Goal: Task Accomplishment & Management: Use online tool/utility

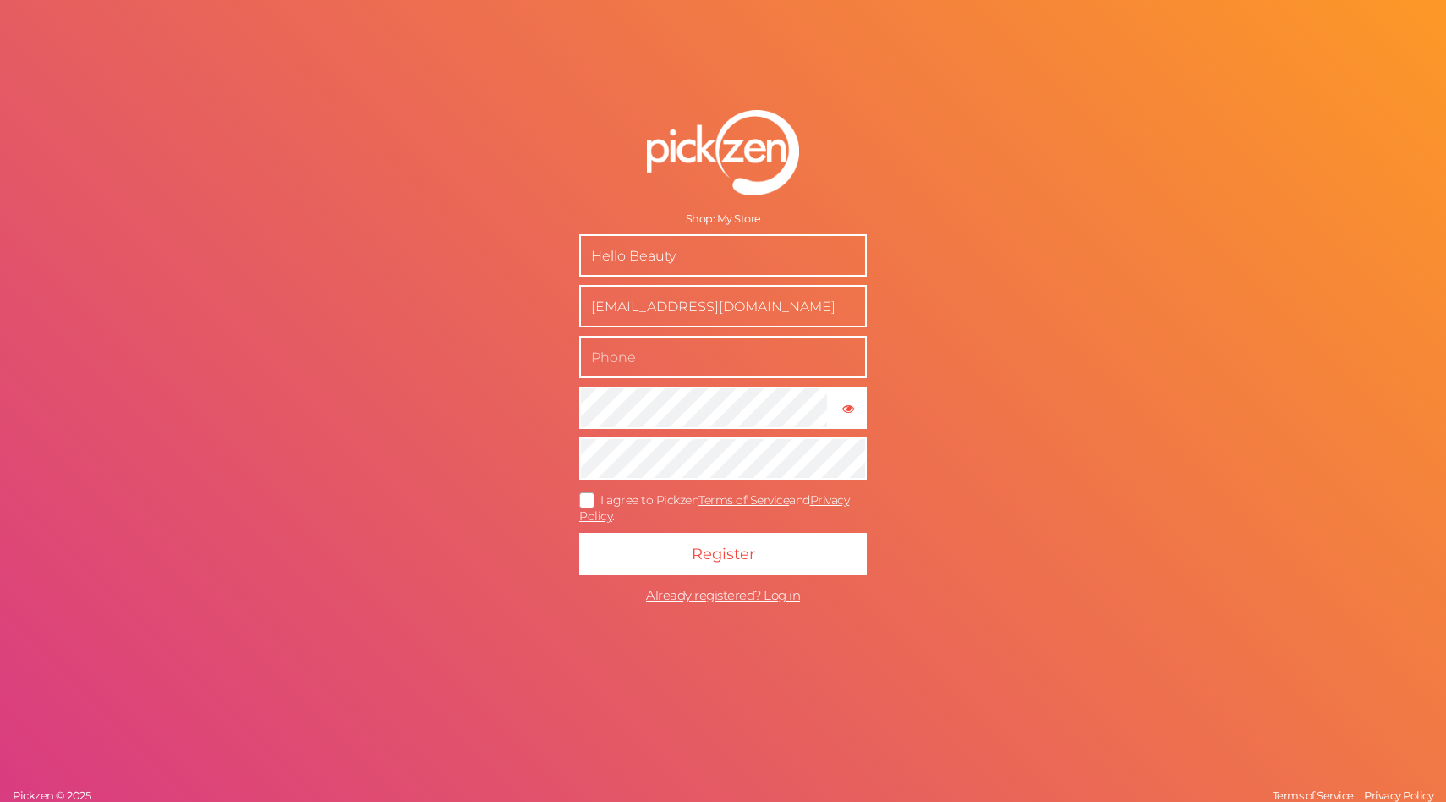
click at [793, 358] on input "text" at bounding box center [723, 357] width 288 height 42
type input "[PHONE_NUMBER]"
click at [583, 499] on icon at bounding box center [587, 500] width 27 height 9
click at [0, 0] on input "I agree to Pickzen Terms of Service and Privacy Policy ." at bounding box center [0, 0] width 0 height 0
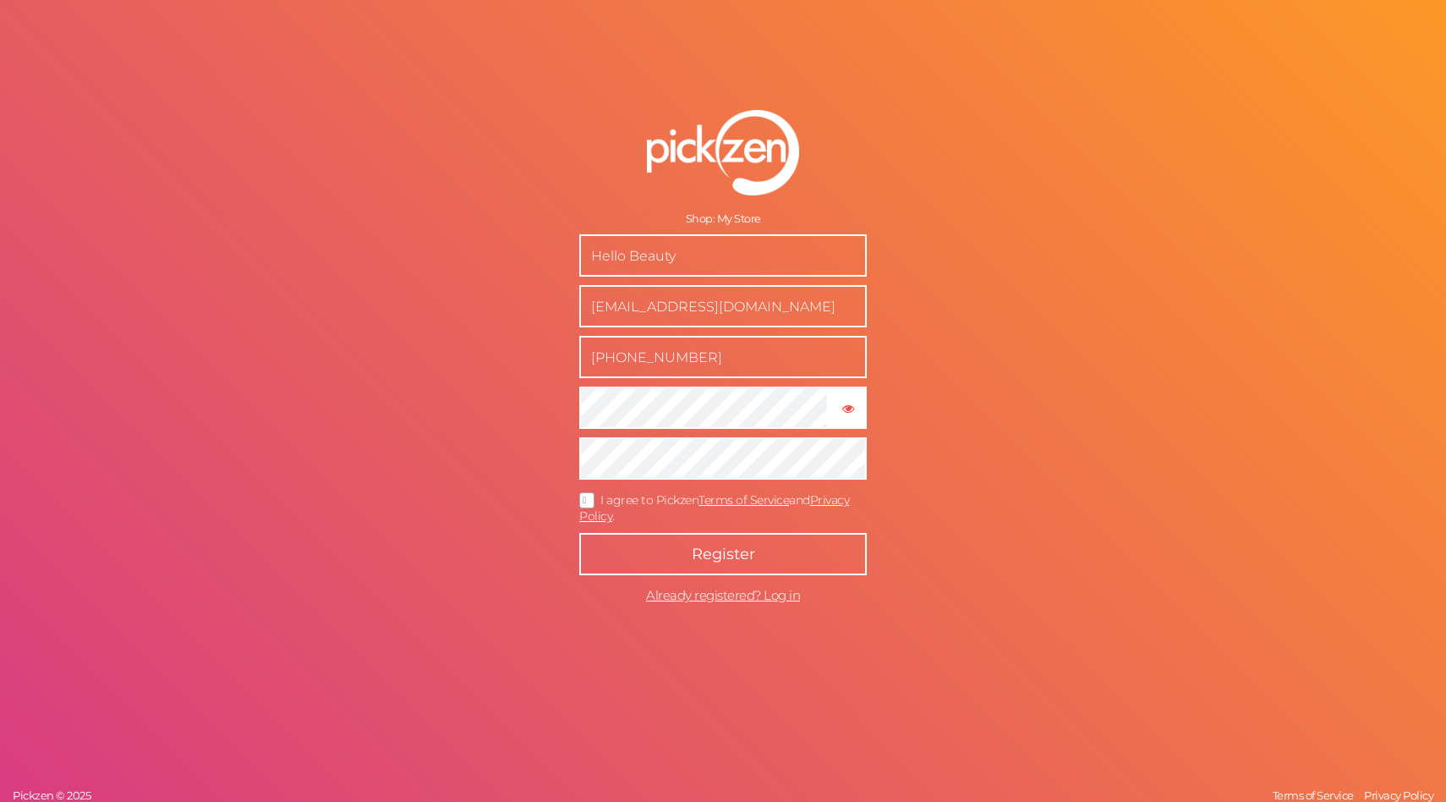
click at [664, 547] on button "Register" at bounding box center [723, 554] width 288 height 42
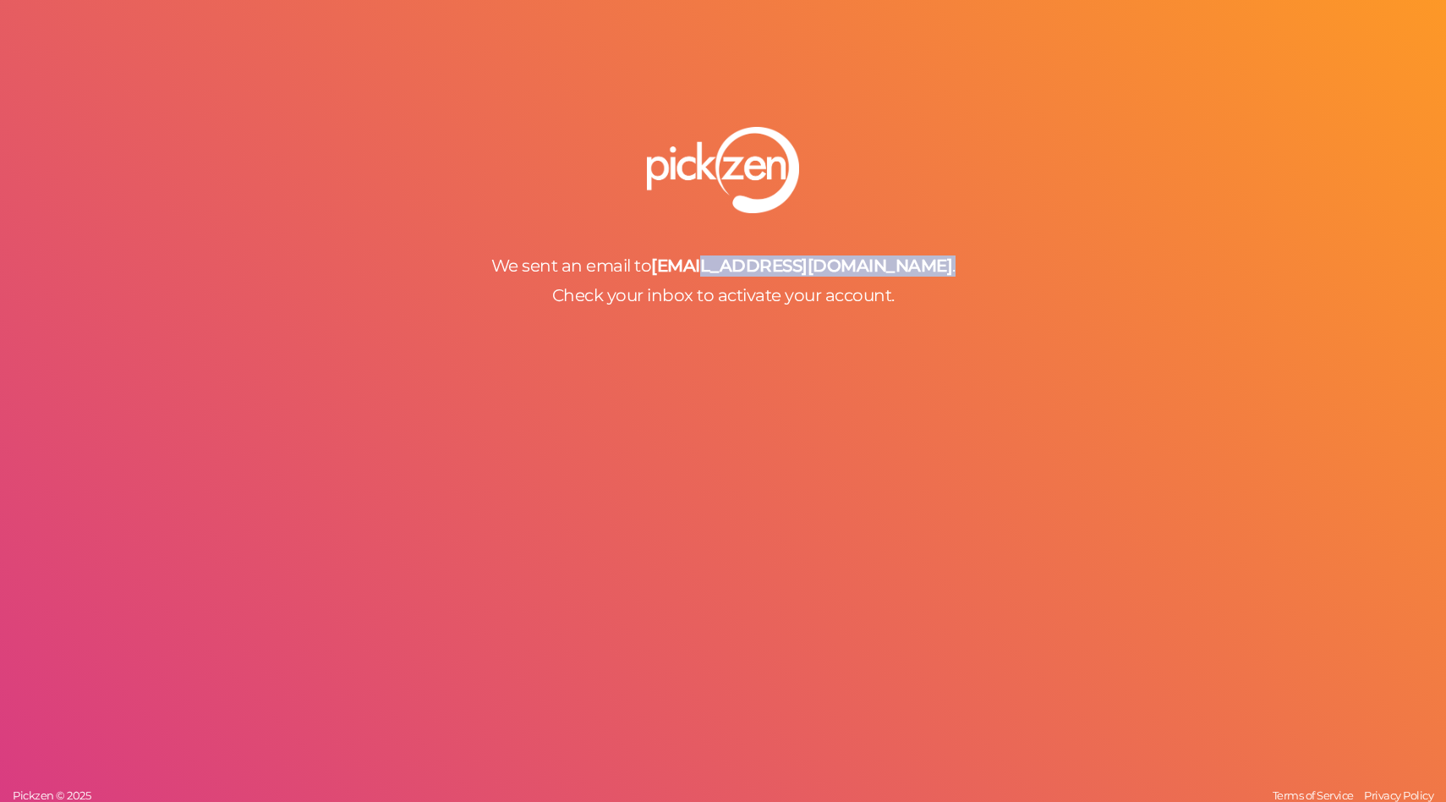
drag, startPoint x: 722, startPoint y: 264, endPoint x: 940, endPoint y: 264, distance: 217.3
click at [940, 264] on p "We sent an email to [EMAIL_ADDRESS][DOMAIN_NAME] ." at bounding box center [723, 265] width 1446 height 21
click at [801, 263] on b "[EMAIL_ADDRESS][DOMAIN_NAME]" at bounding box center [801, 265] width 301 height 20
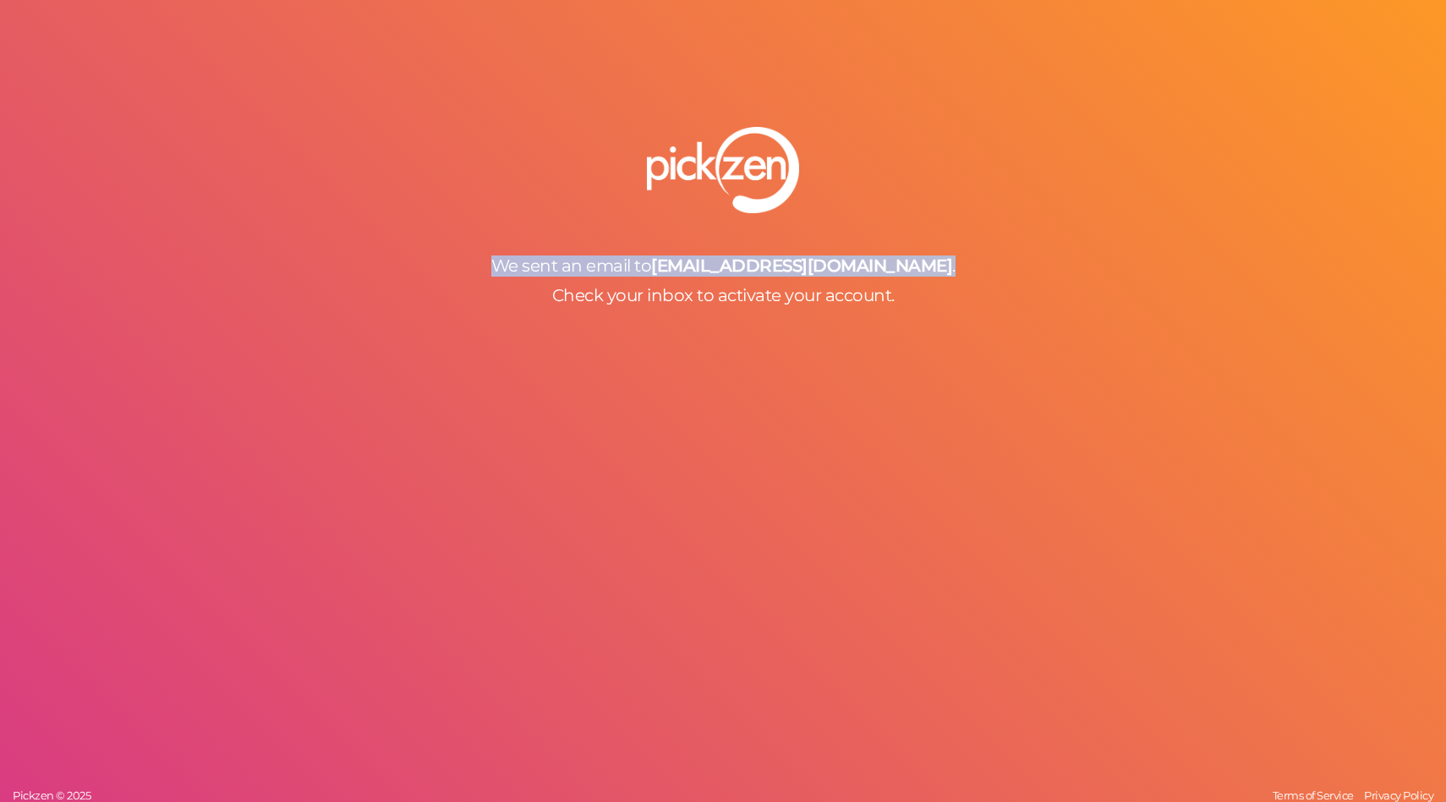
click at [715, 150] on img at bounding box center [723, 170] width 152 height 86
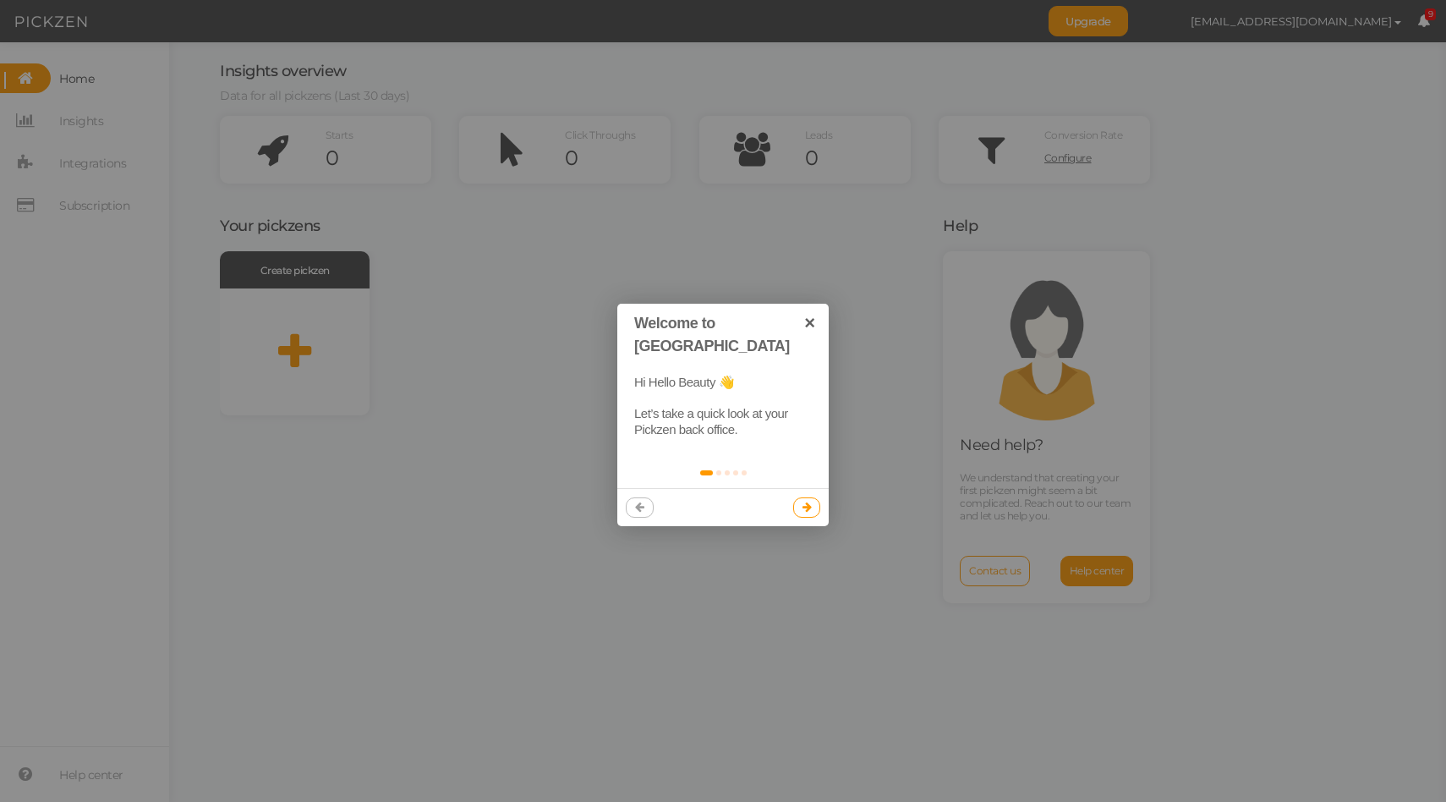
click at [815, 497] on link at bounding box center [807, 507] width 28 height 20
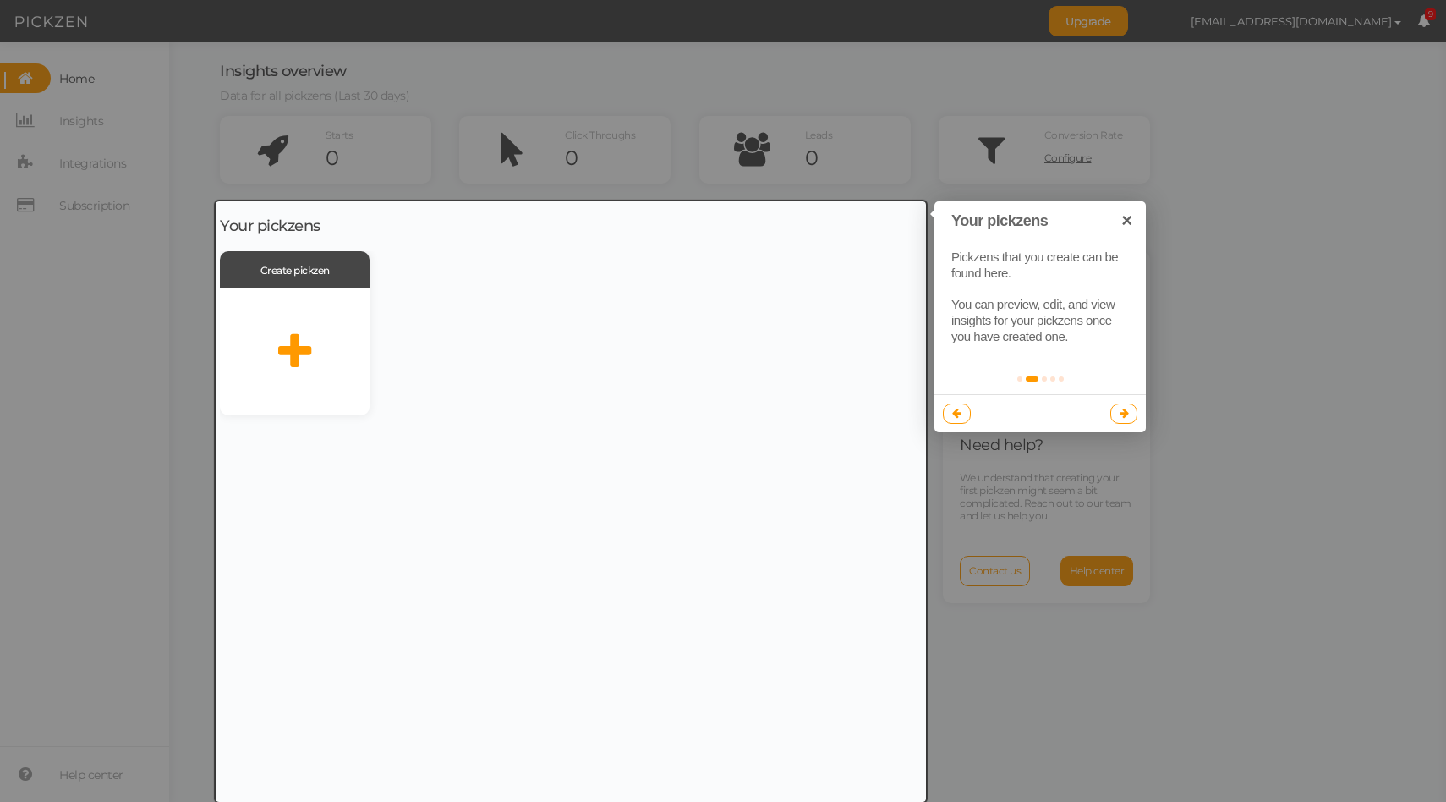
click at [1126, 413] on icon at bounding box center [1124, 413] width 9 height 11
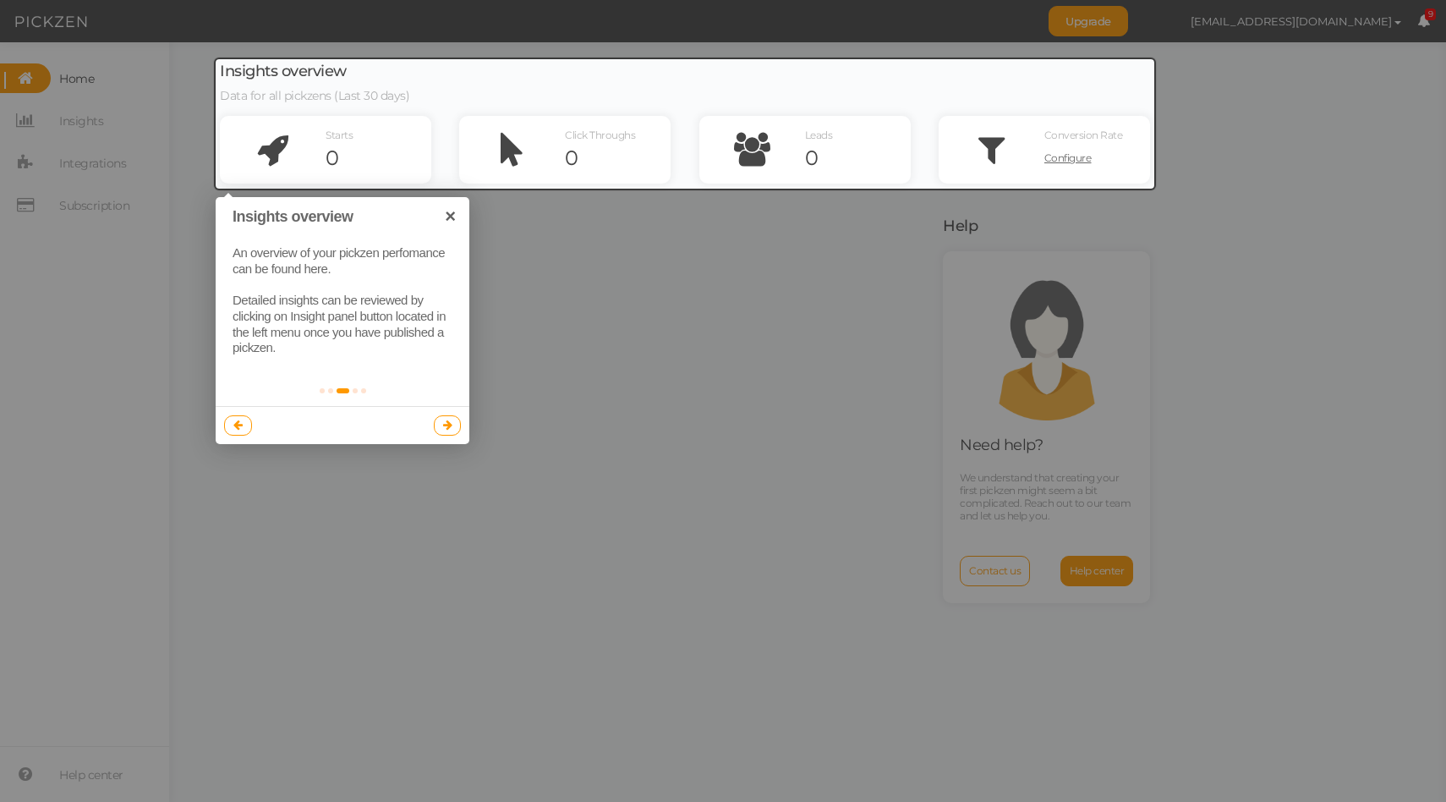
click at [454, 420] on link at bounding box center [448, 425] width 28 height 20
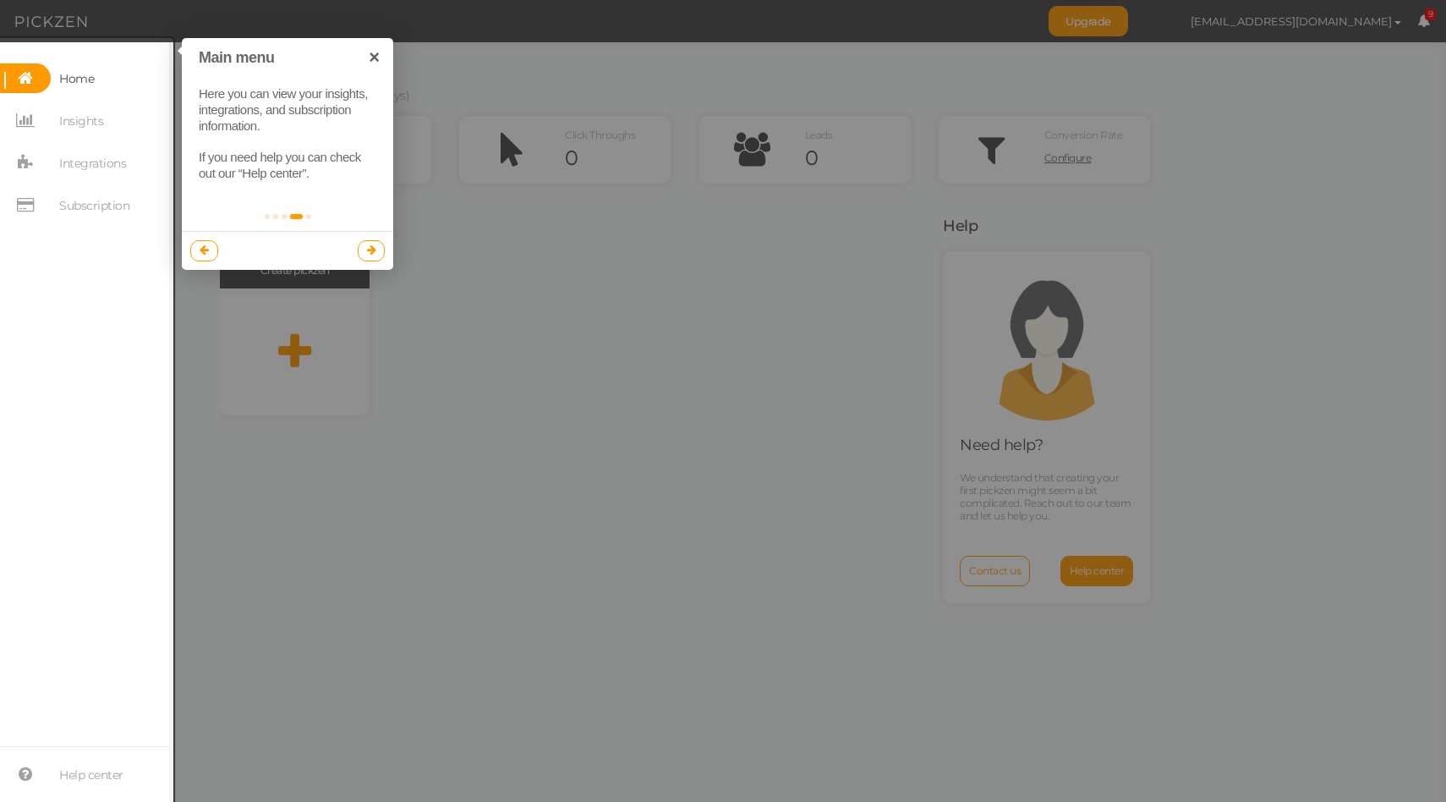
click at [377, 254] on link at bounding box center [372, 250] width 28 height 20
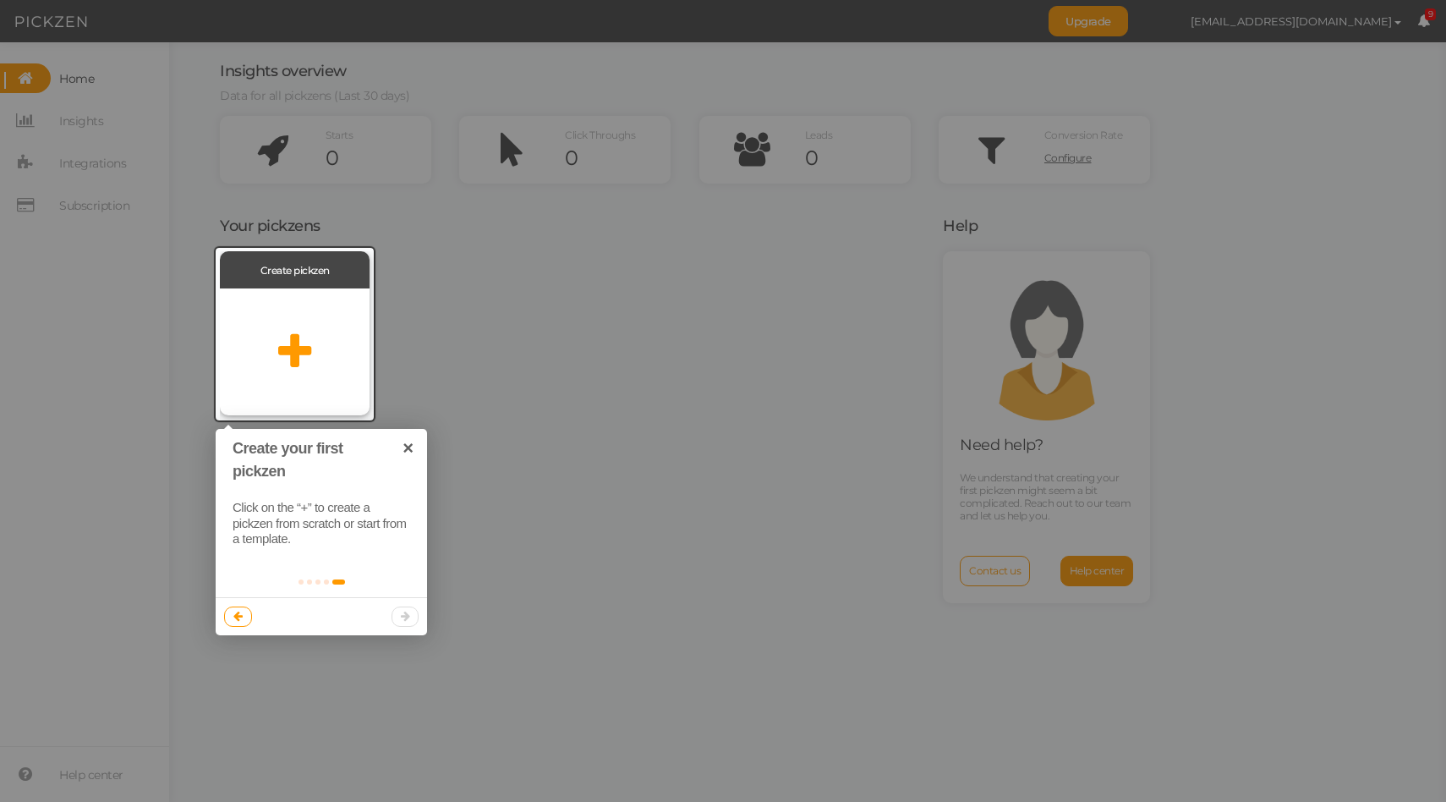
click at [310, 348] on icon at bounding box center [294, 352] width 33 height 42
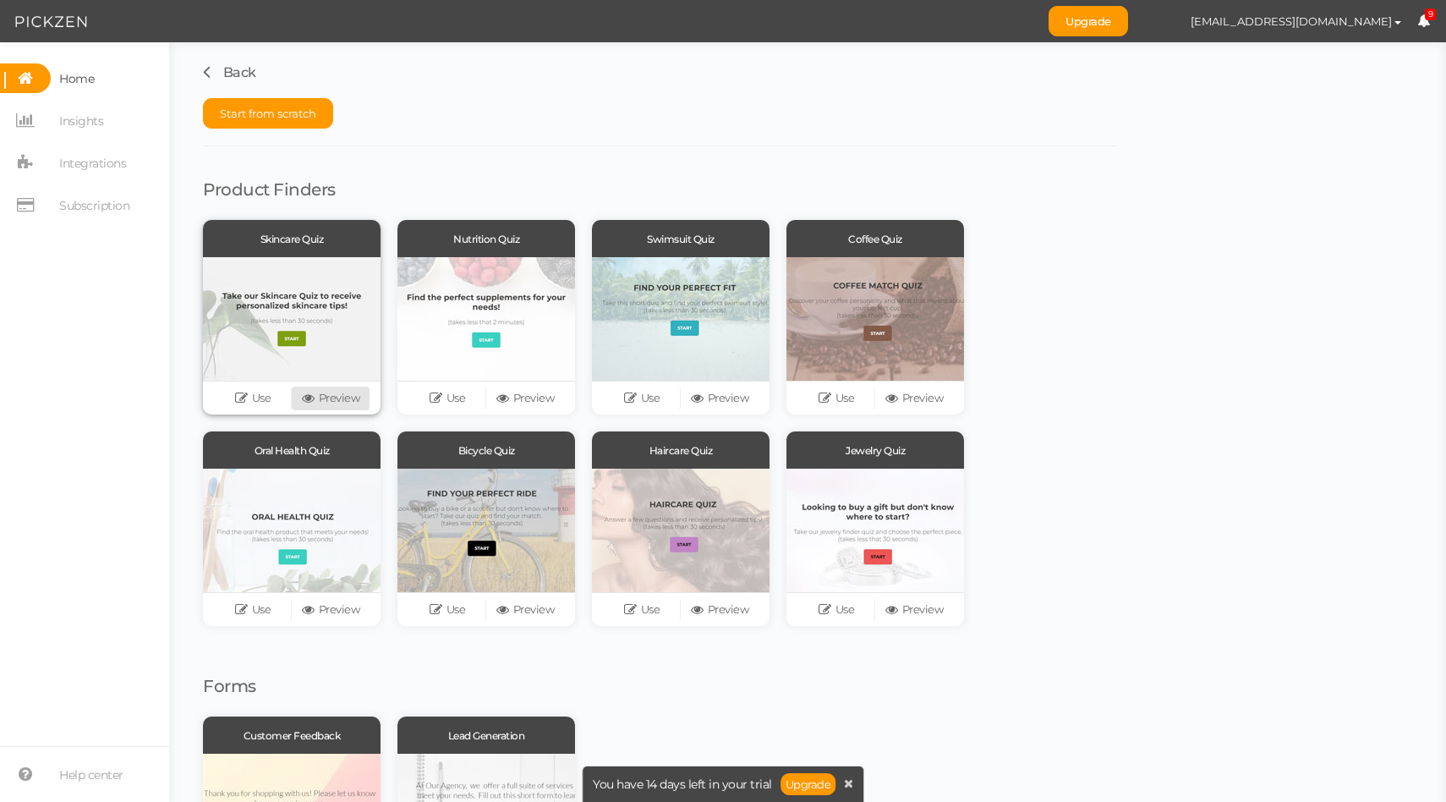
click at [325, 399] on link "Preview" at bounding box center [331, 398] width 78 height 24
click at [245, 404] on link "Use" at bounding box center [253, 398] width 78 height 24
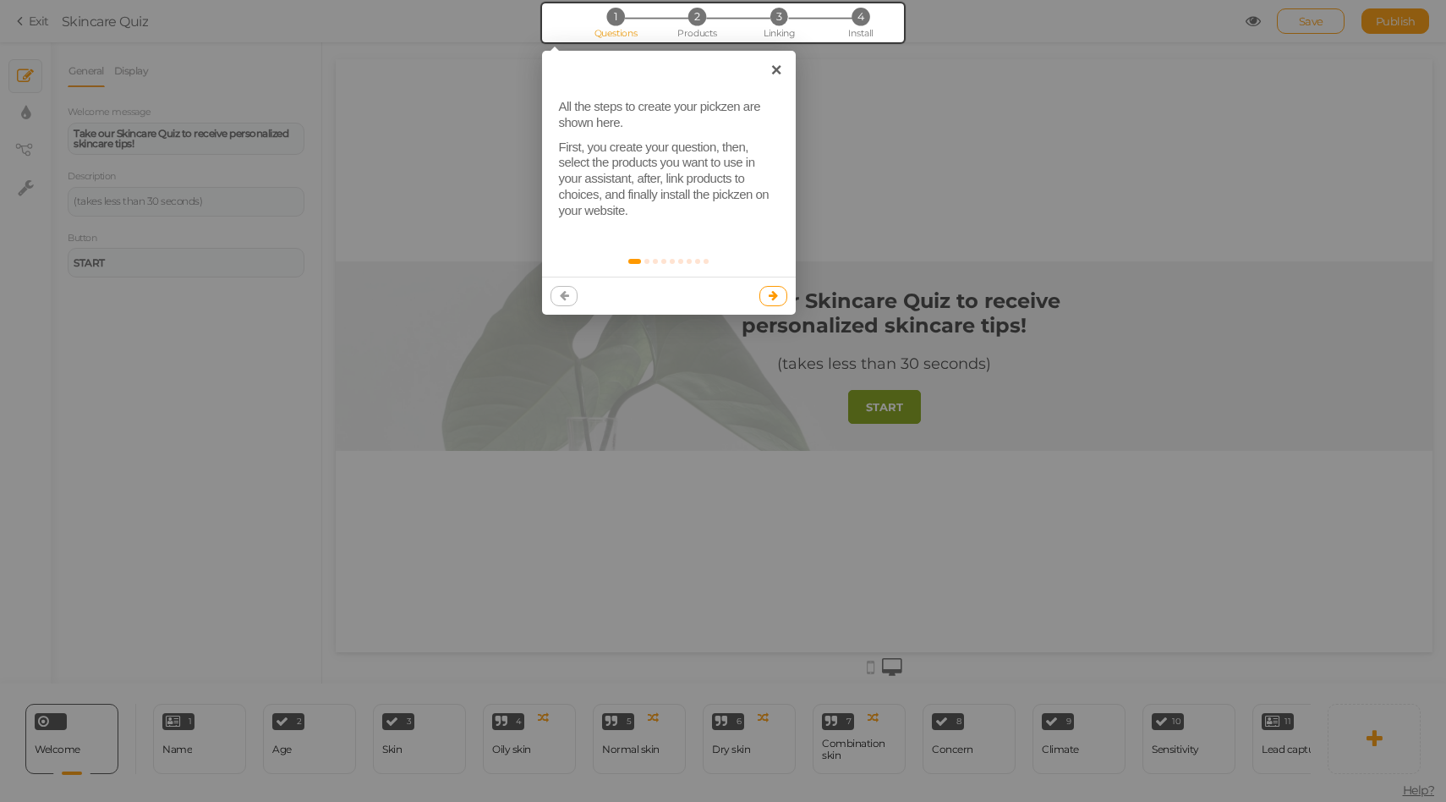
click at [775, 297] on icon at bounding box center [773, 295] width 9 height 11
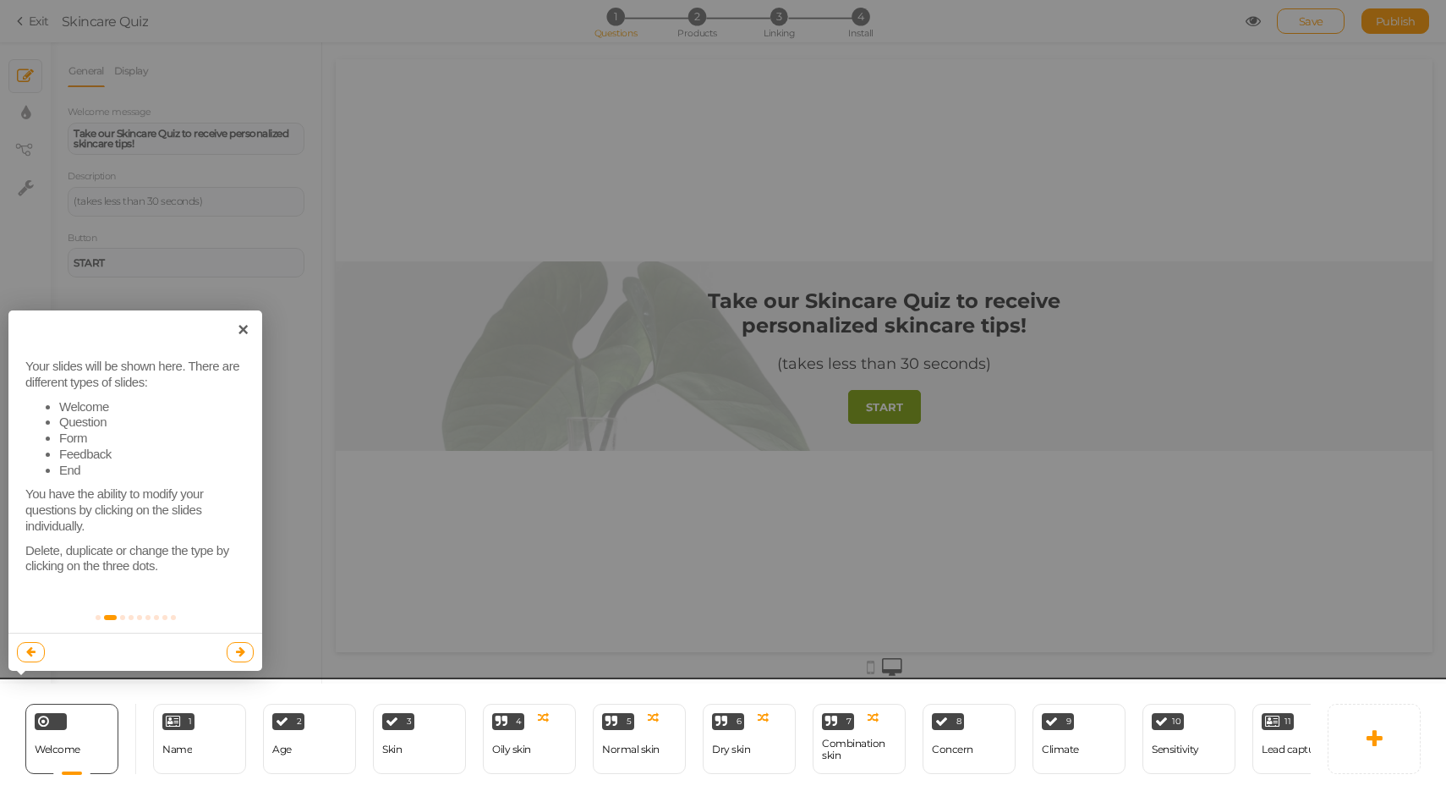
click at [245, 644] on link at bounding box center [241, 652] width 28 height 20
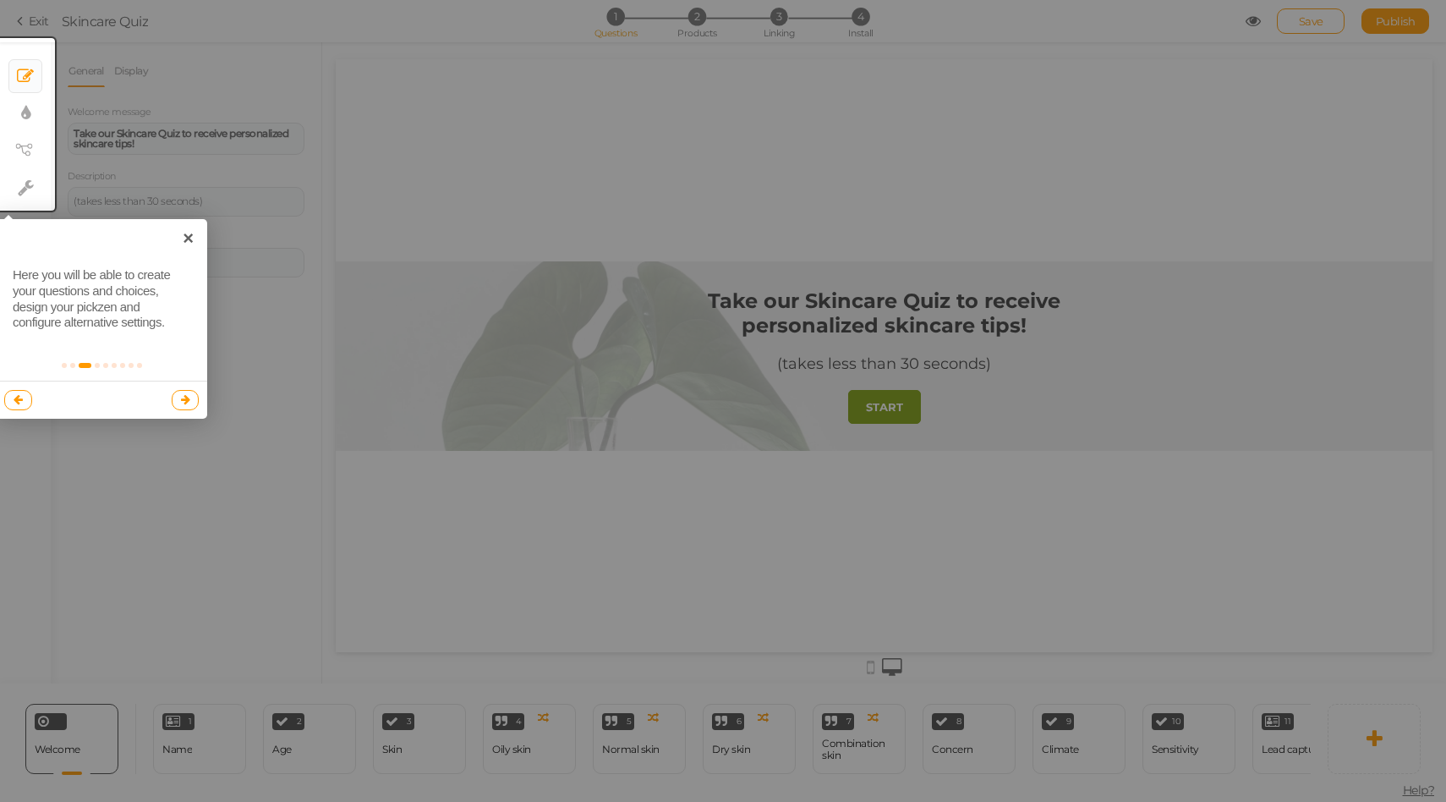
click at [183, 397] on icon at bounding box center [185, 399] width 9 height 11
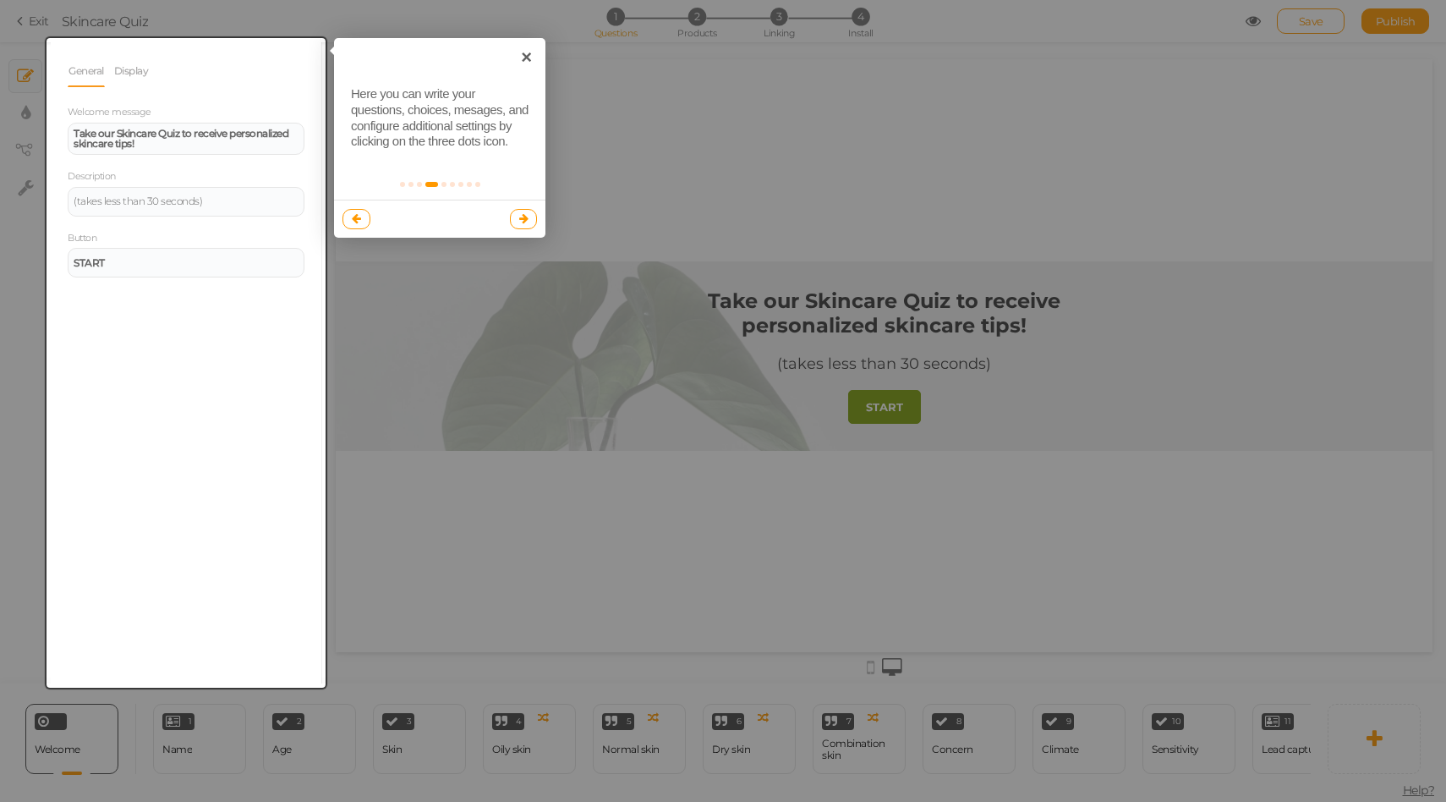
click at [529, 219] on link at bounding box center [524, 219] width 28 height 20
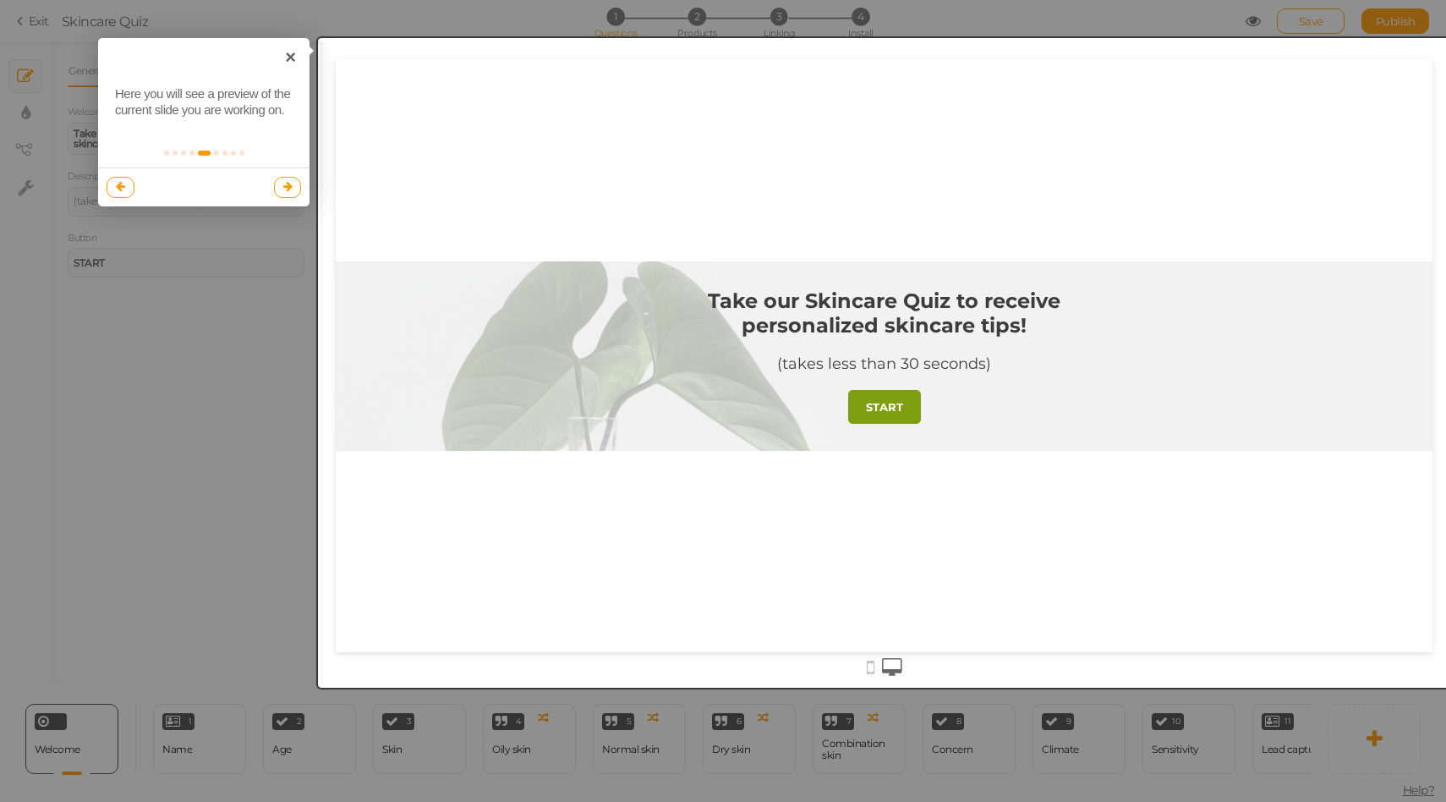
click at [294, 191] on link at bounding box center [288, 187] width 28 height 20
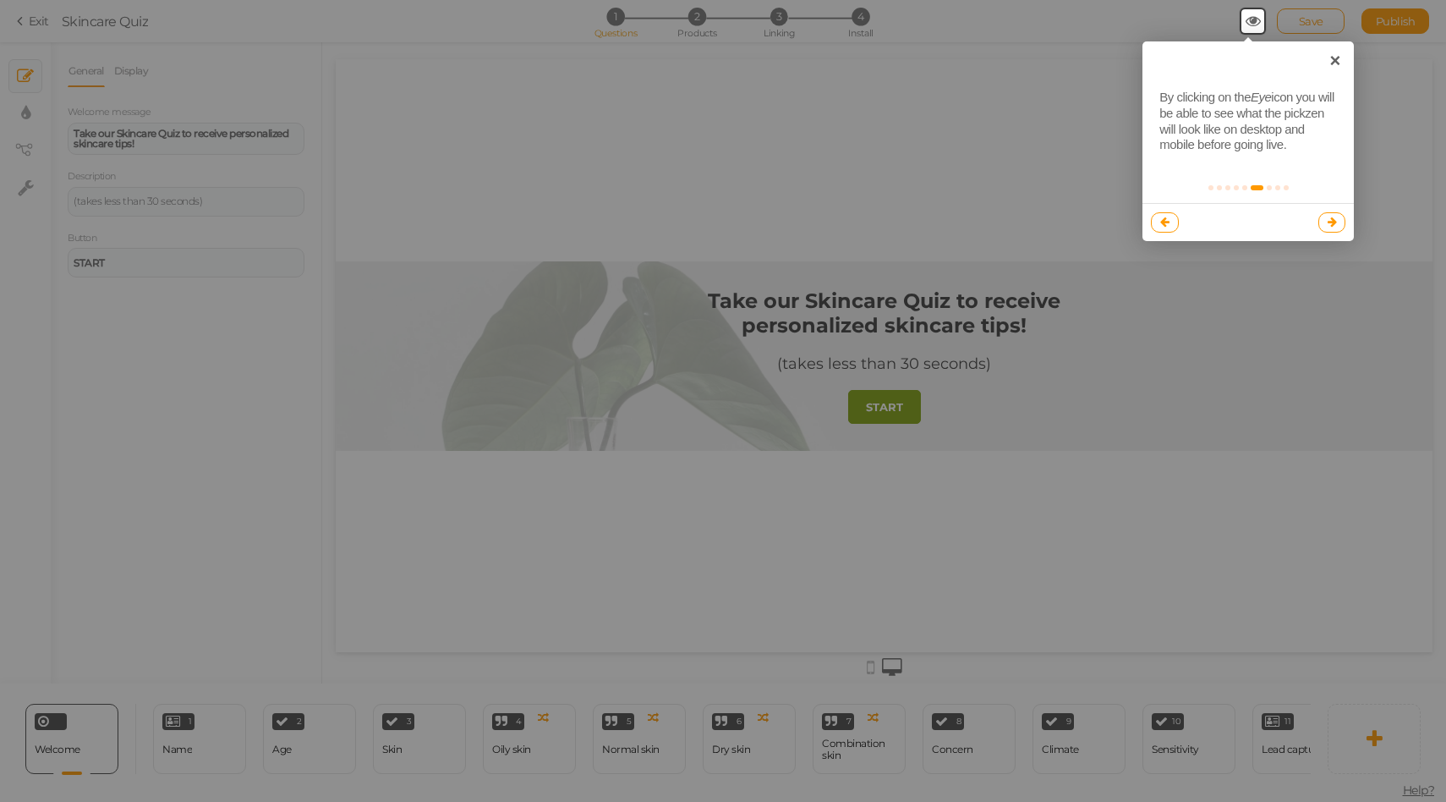
click at [1333, 212] on link at bounding box center [1332, 222] width 28 height 20
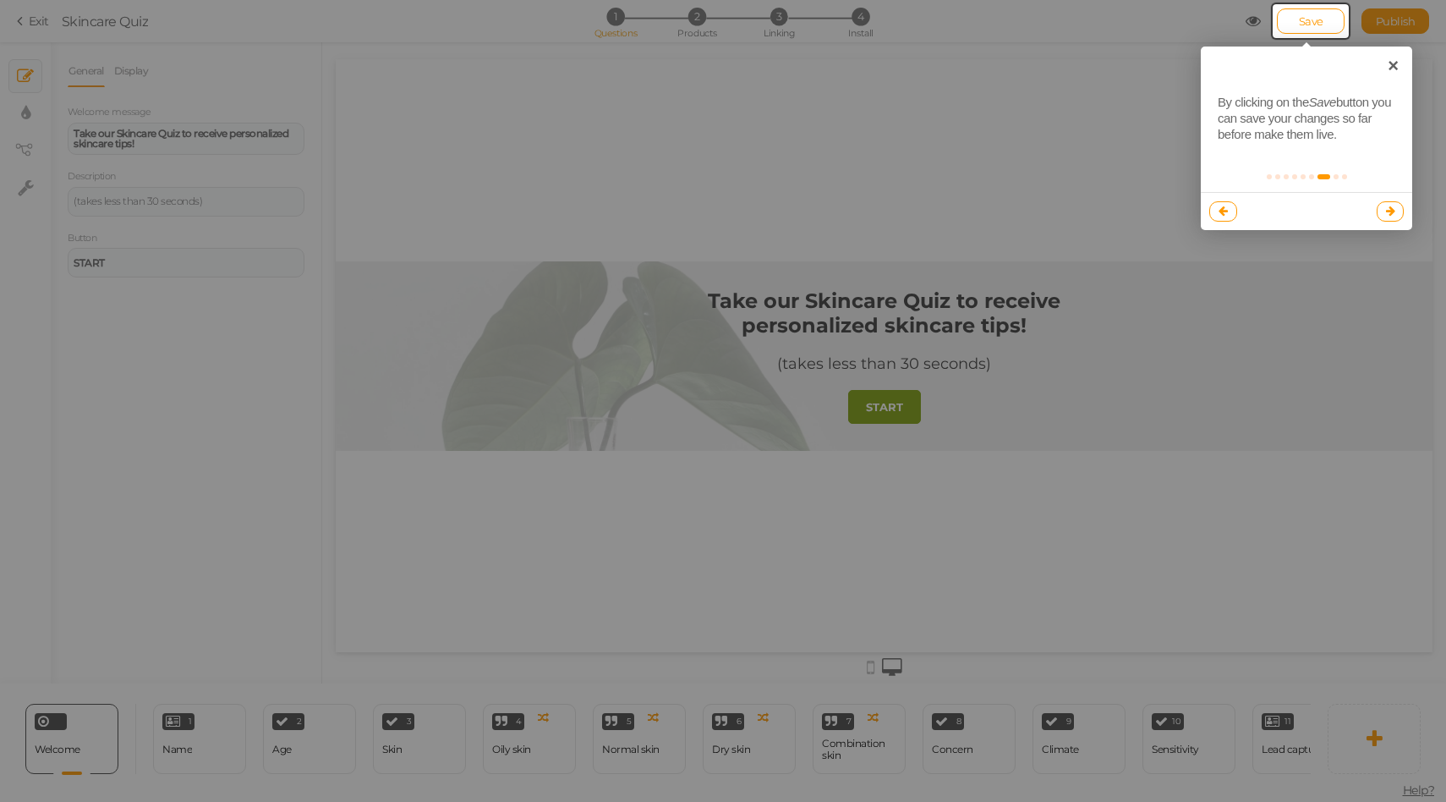
click at [1387, 203] on link at bounding box center [1391, 211] width 28 height 20
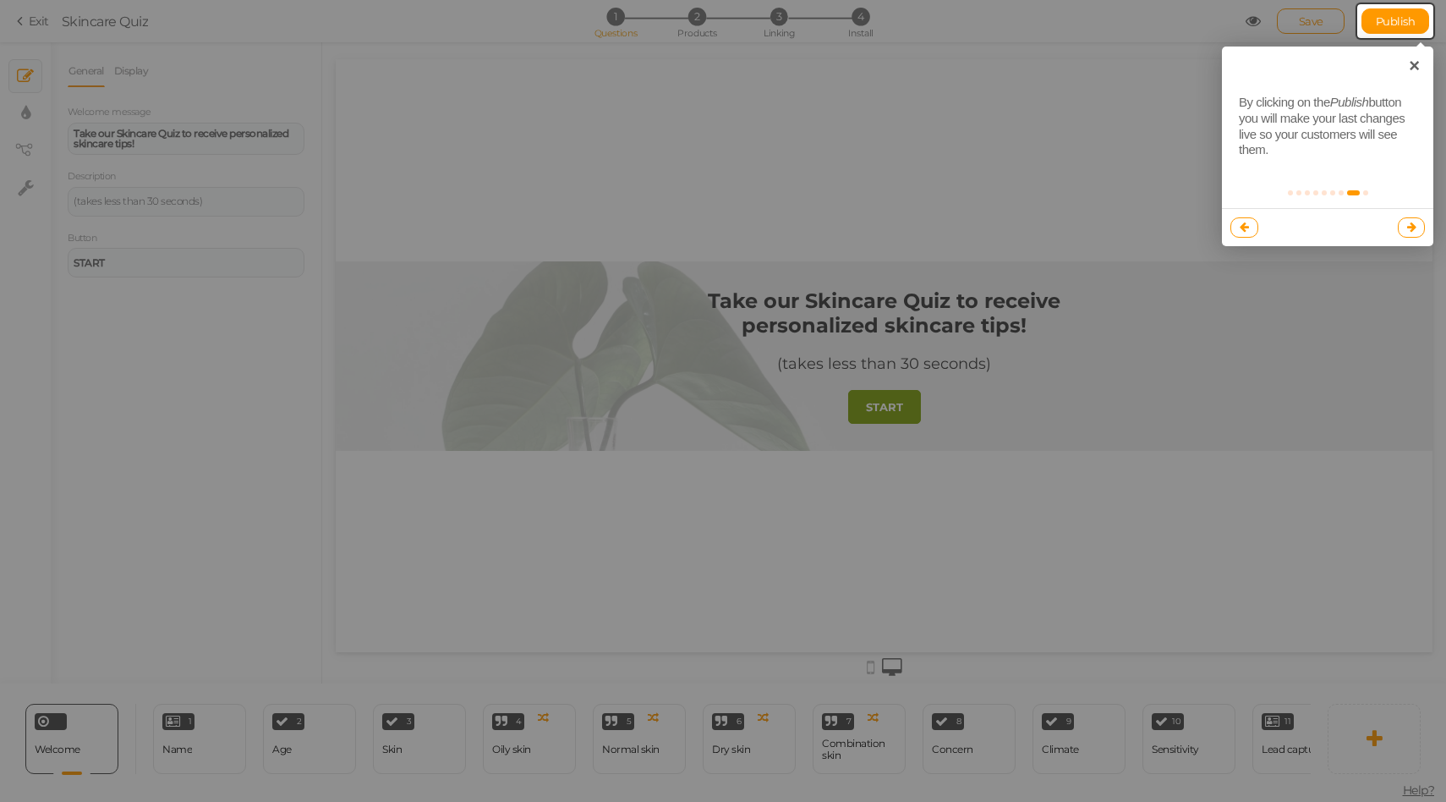
click at [1412, 225] on icon at bounding box center [1411, 227] width 9 height 11
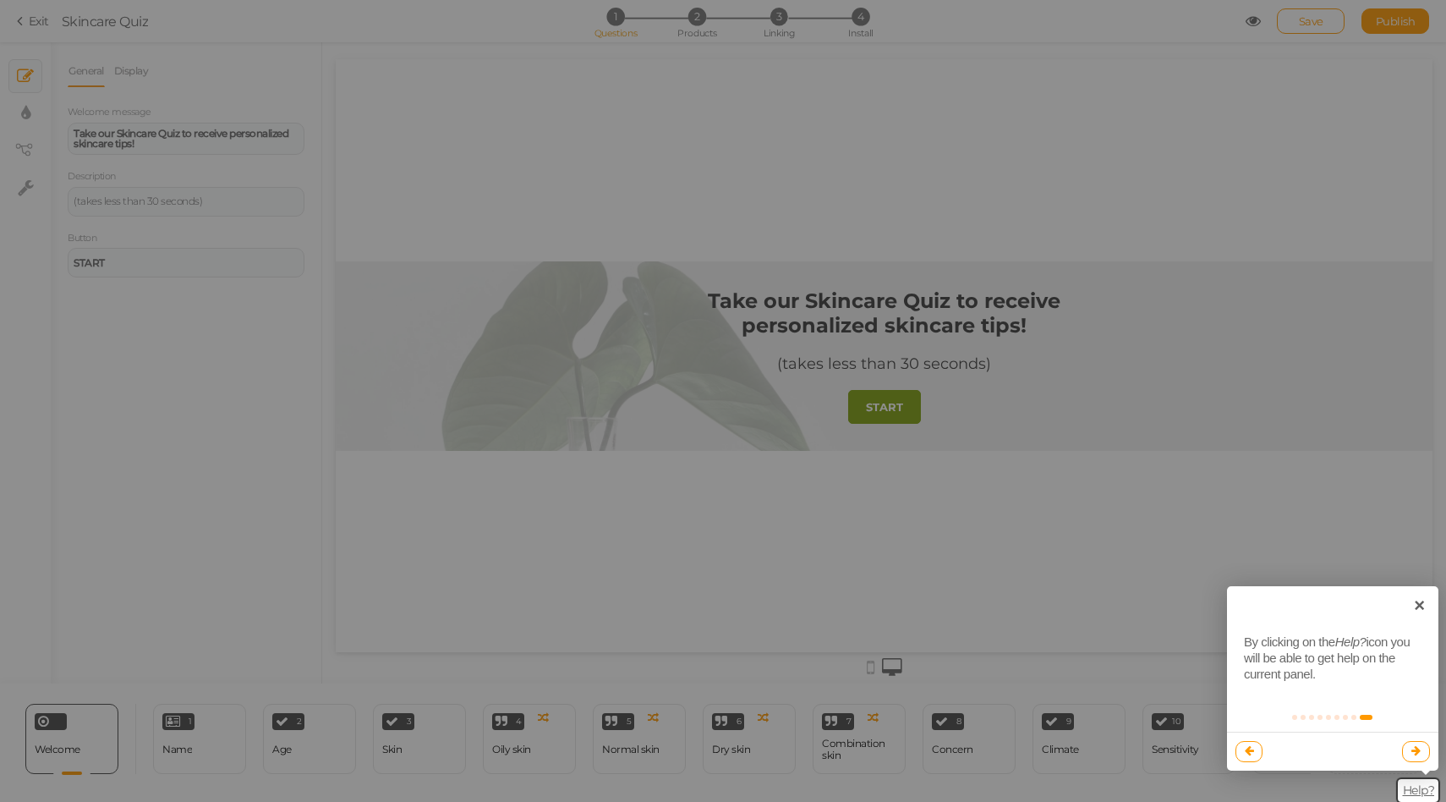
click at [1412, 750] on icon at bounding box center [1416, 750] width 9 height 11
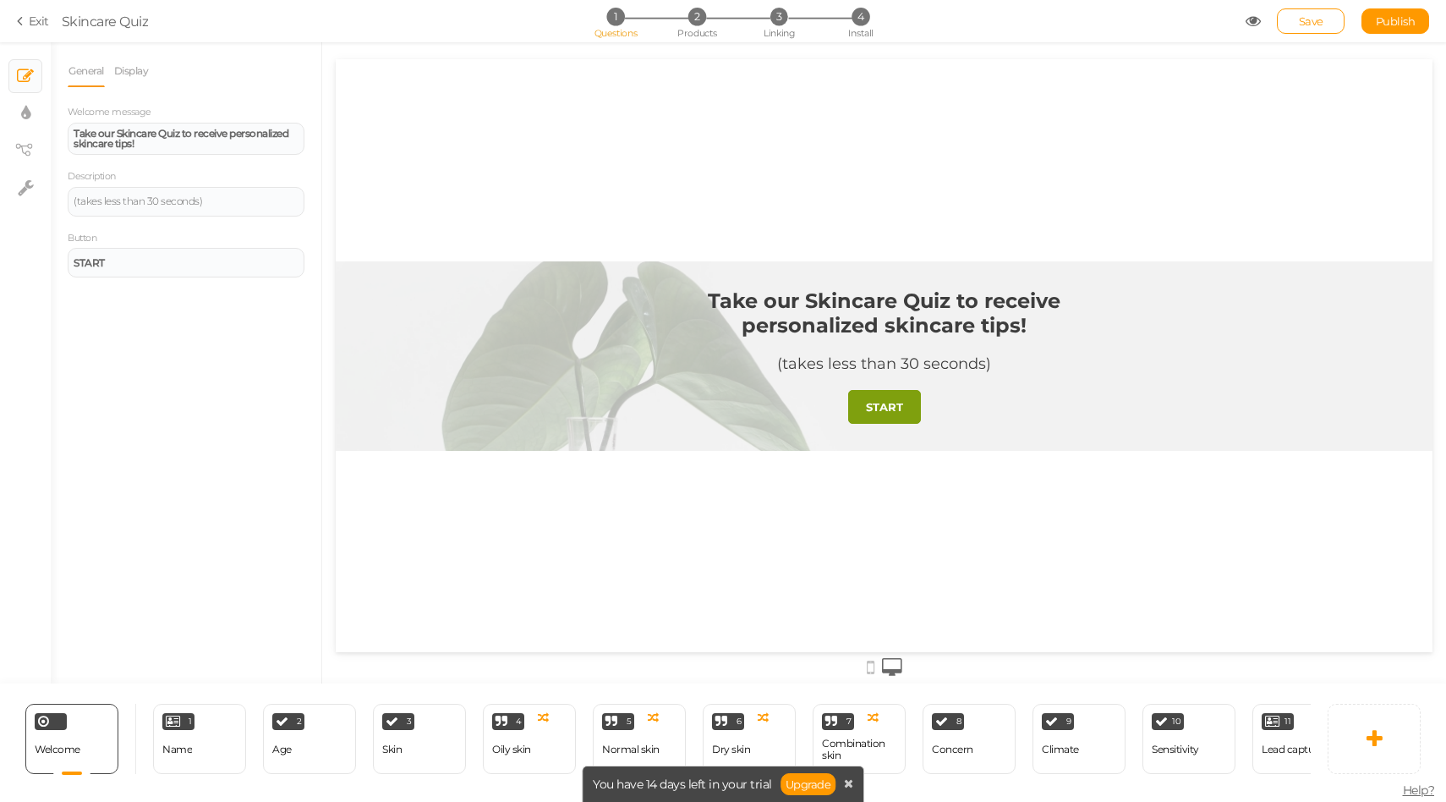
click at [801, 311] on strong "Take our Skincare Quiz to receive personalized skincare tips!" at bounding box center [884, 312] width 353 height 49
click at [66, 733] on div "Welcome Delete" at bounding box center [71, 739] width 93 height 70
click at [1253, 28] on icon at bounding box center [1253, 21] width 15 height 15
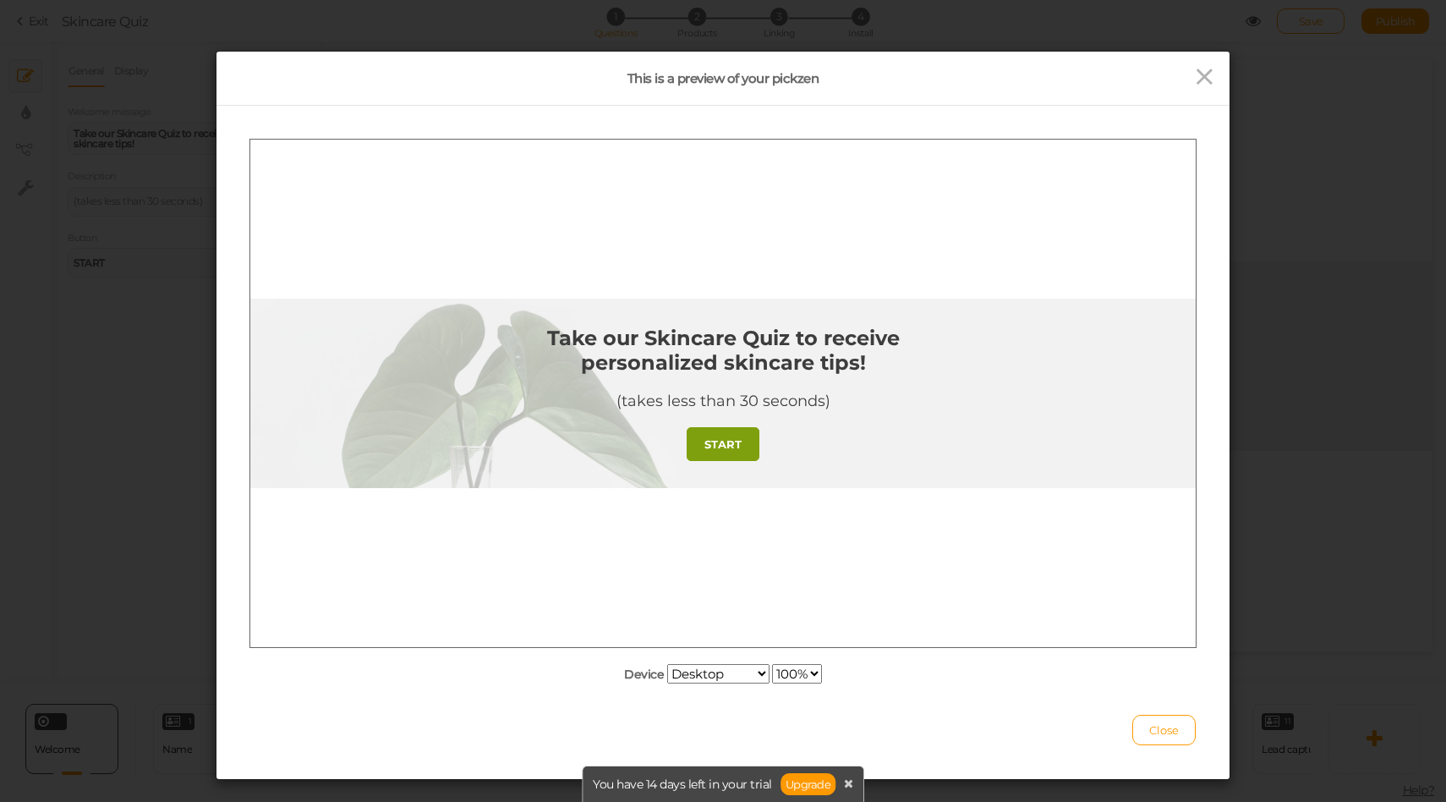
scroll to position [15, 0]
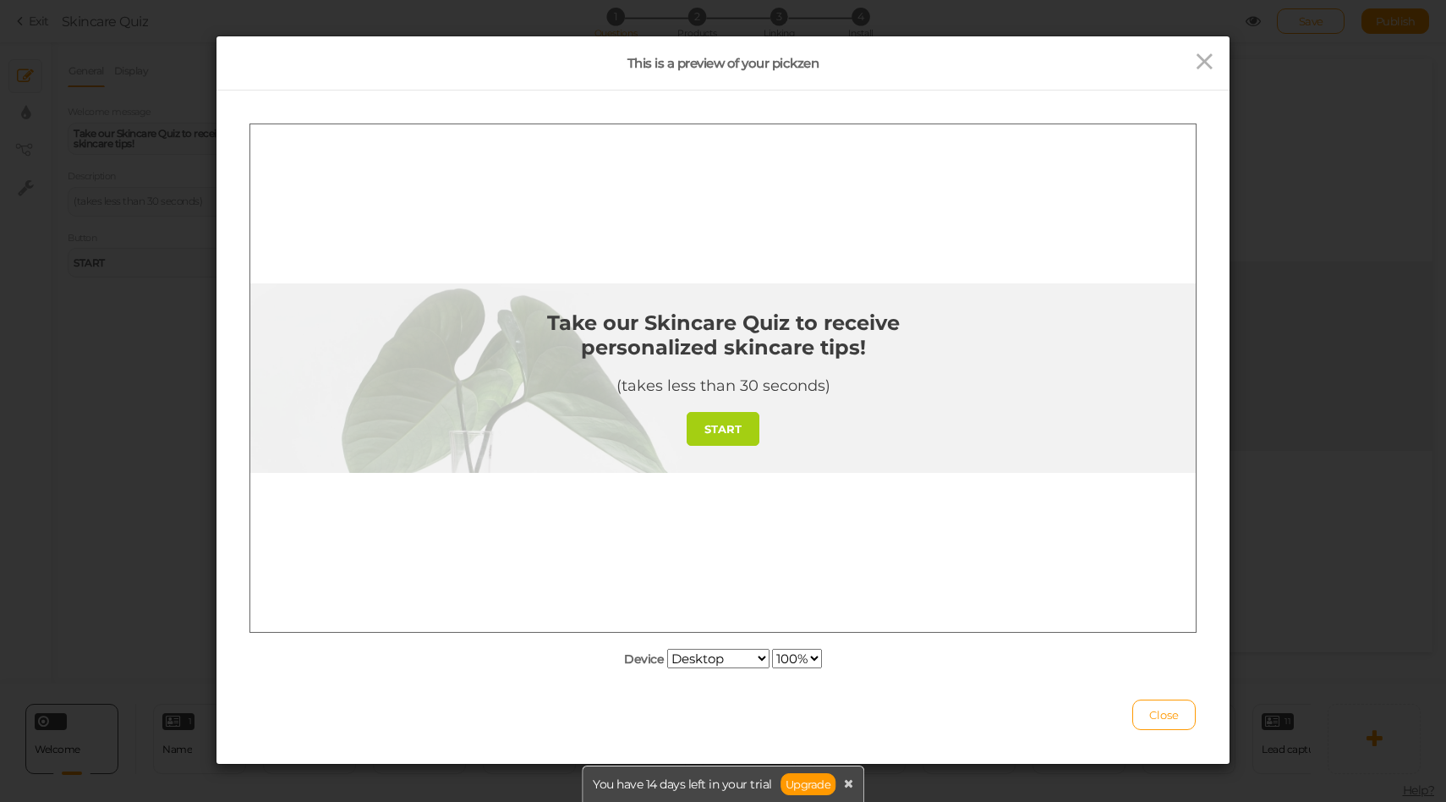
click at [715, 436] on link "START" at bounding box center [723, 428] width 73 height 34
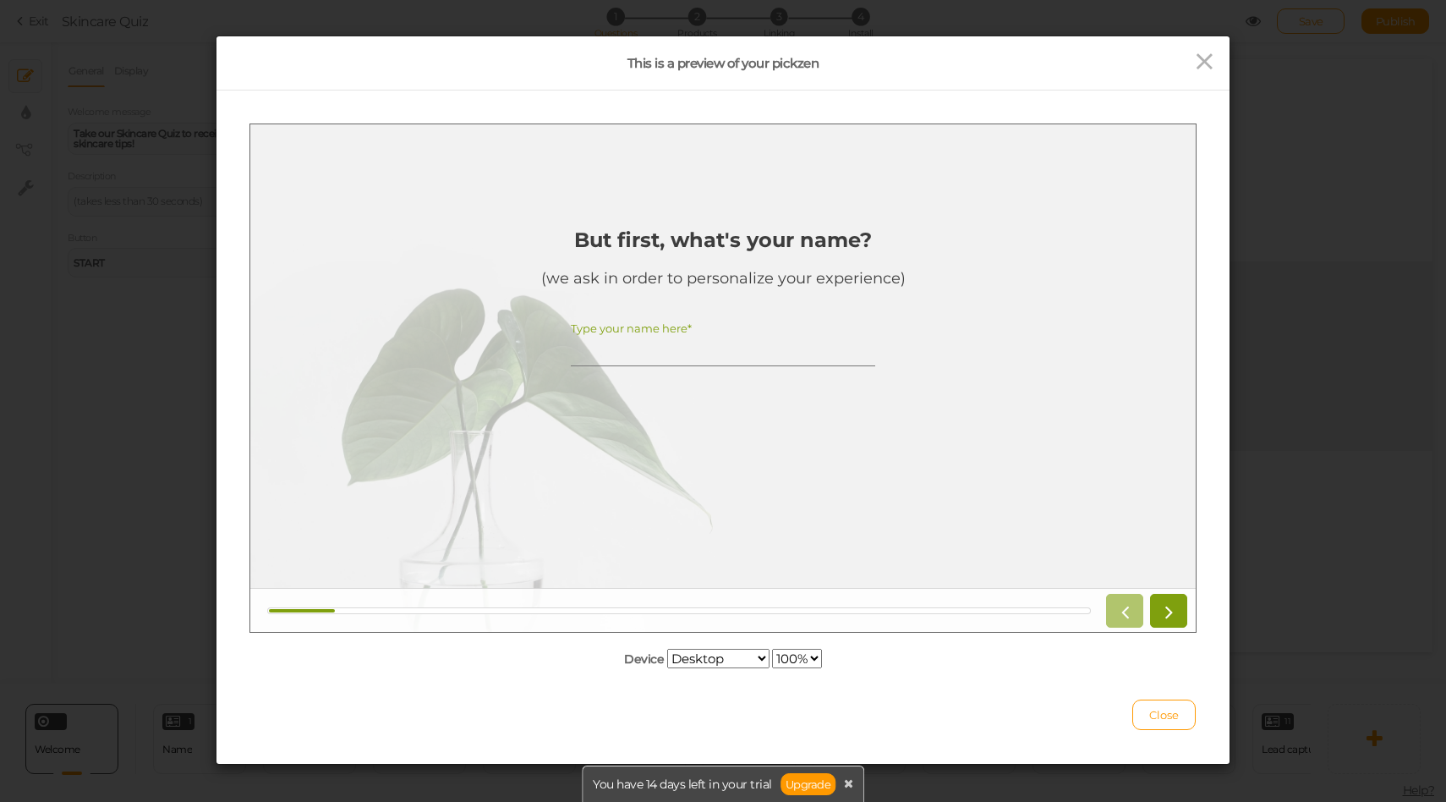
click at [715, 341] on input "Type your name here*" at bounding box center [723, 349] width 304 height 31
type input "karol"
click at [1176, 609] on icon at bounding box center [1169, 610] width 22 height 22
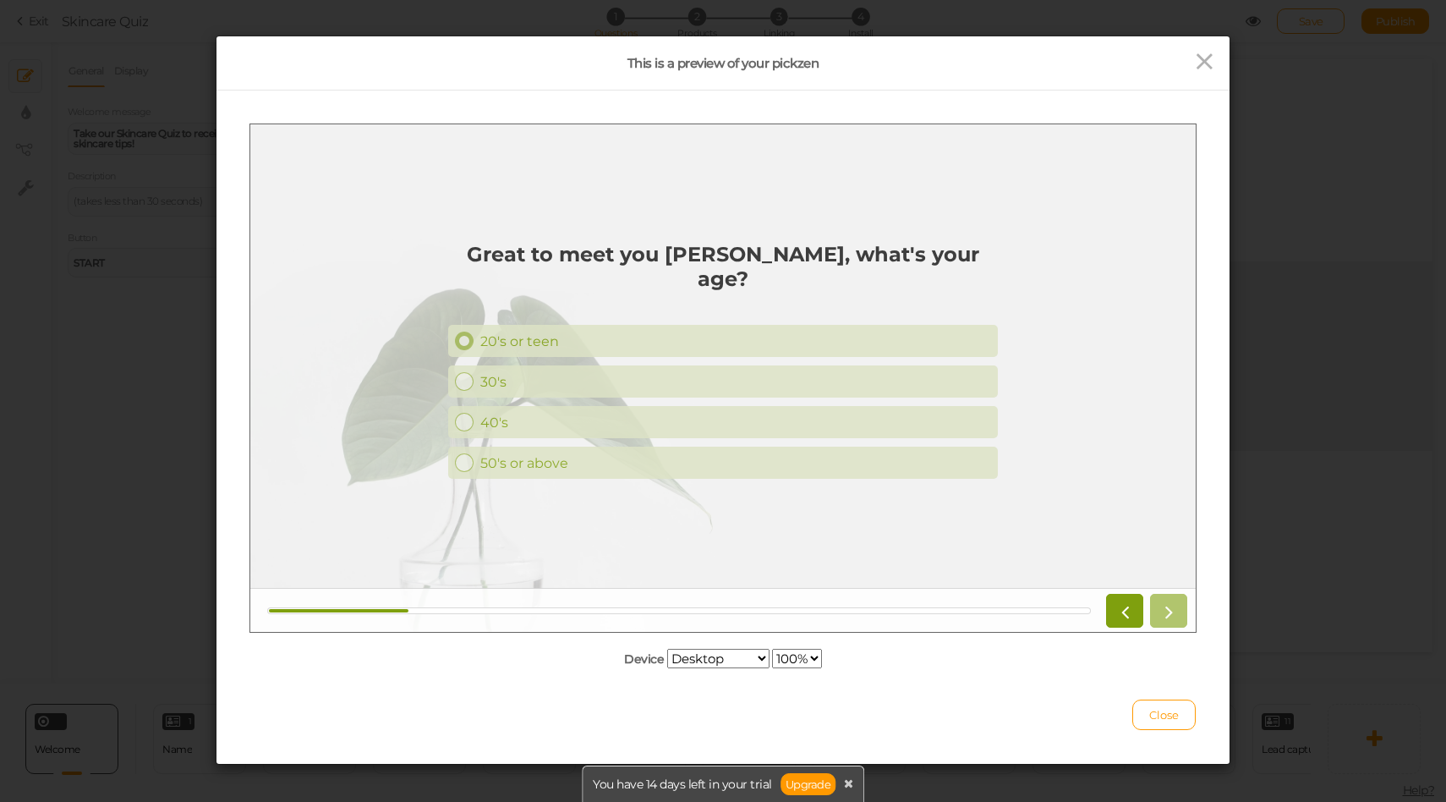
click at [830, 324] on link "20's or teen" at bounding box center [723, 340] width 550 height 32
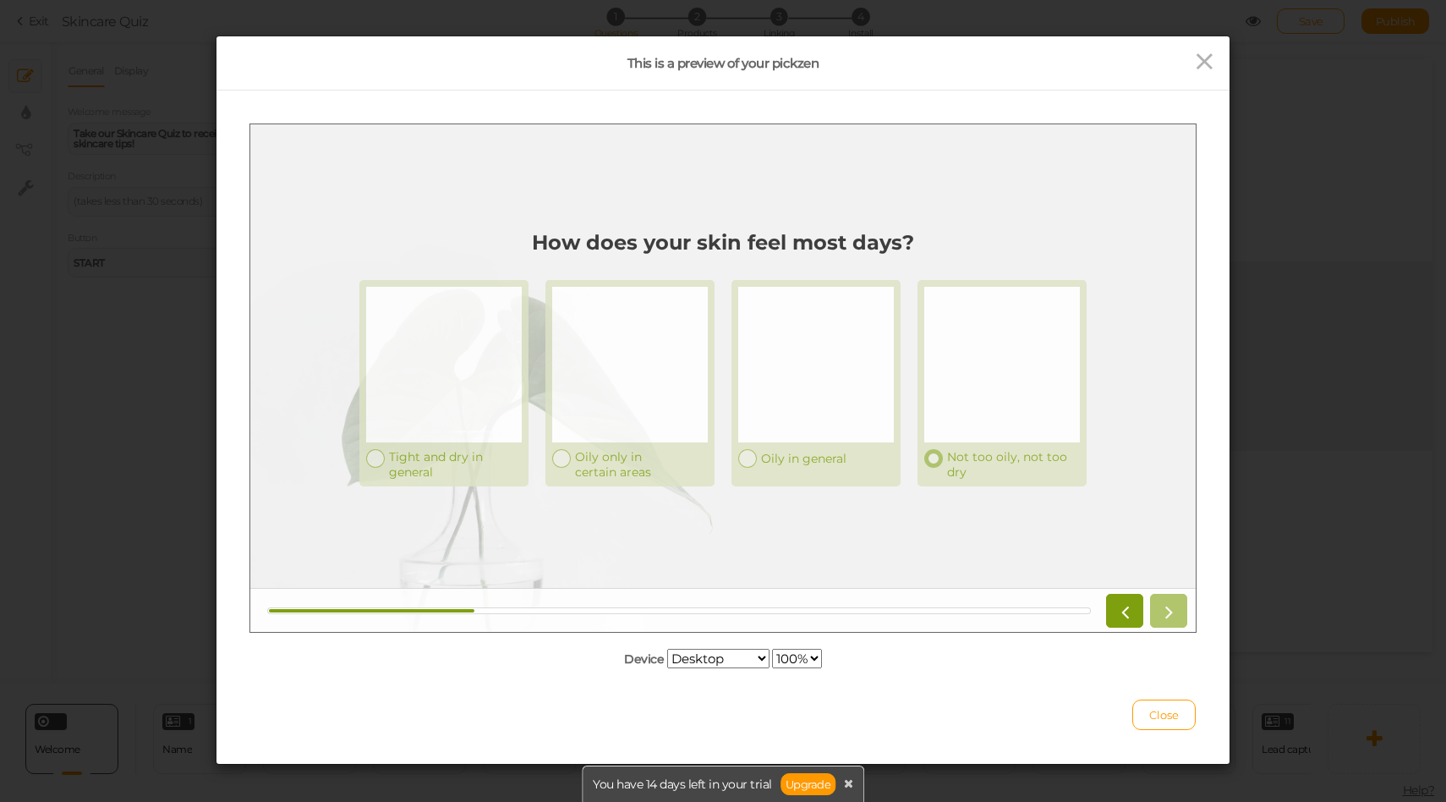
click at [952, 470] on div "Not too oily, not too dry" at bounding box center [1013, 463] width 133 height 30
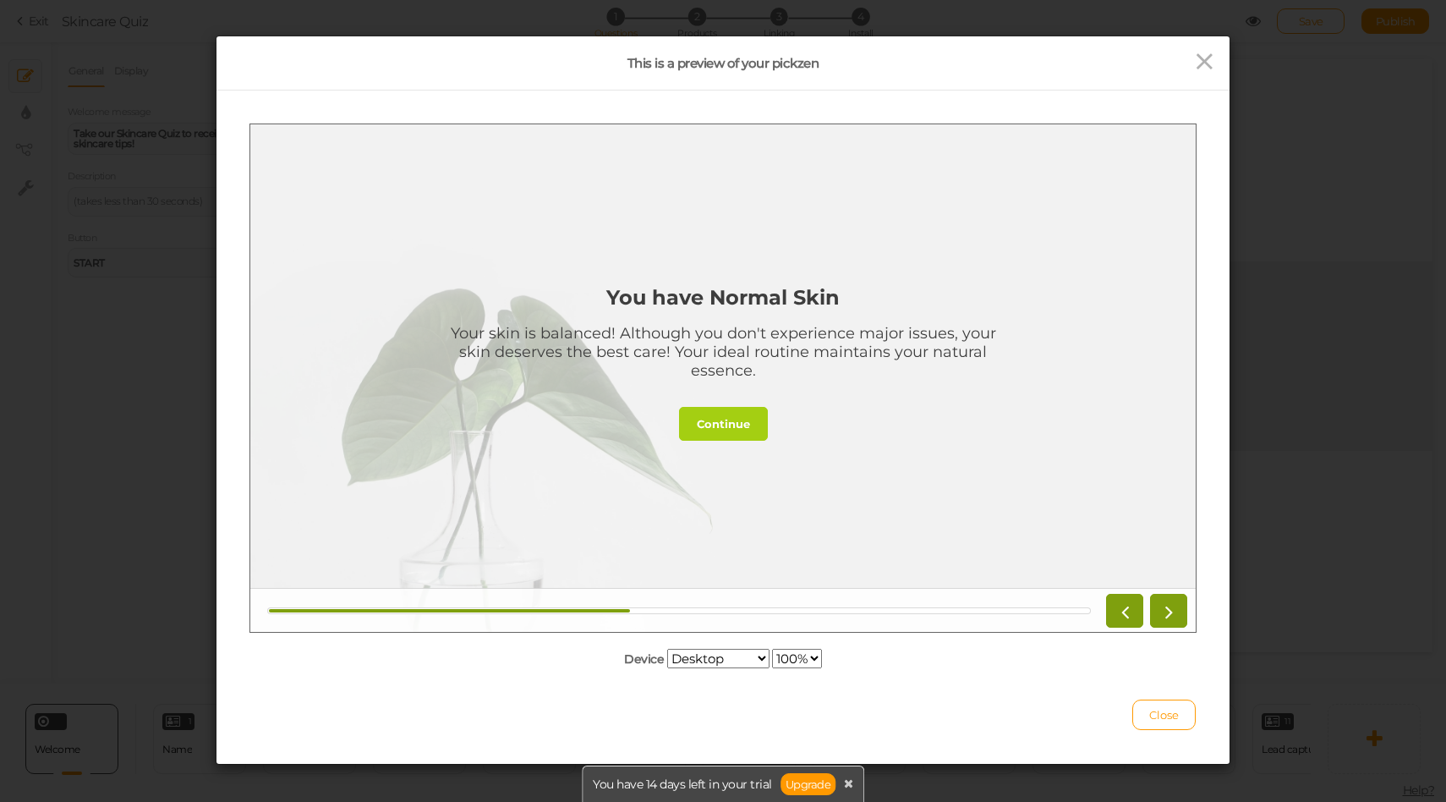
click at [743, 427] on strong "Continue" at bounding box center [723, 423] width 53 height 14
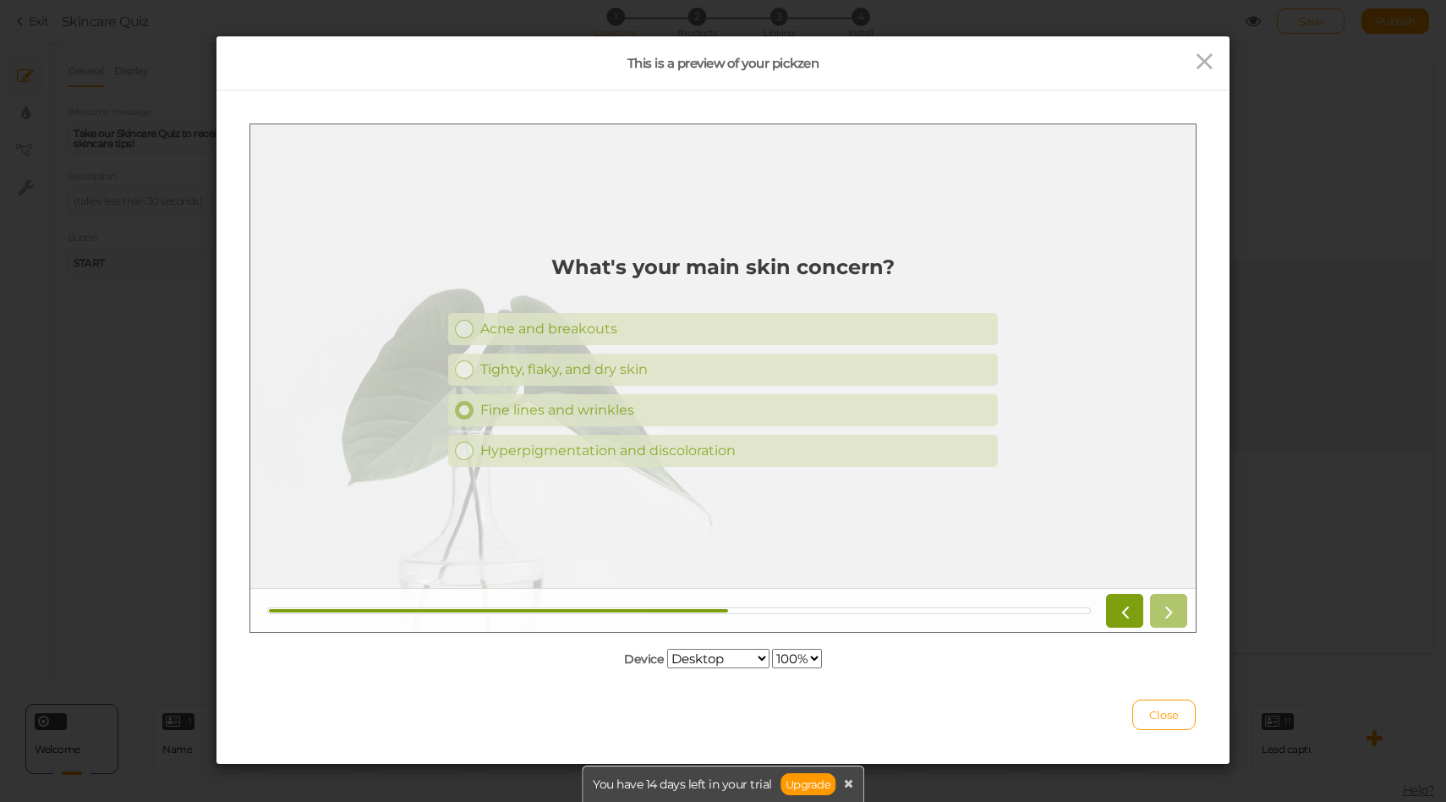
click at [601, 419] on link "Fine lines and wrinkles" at bounding box center [723, 409] width 550 height 32
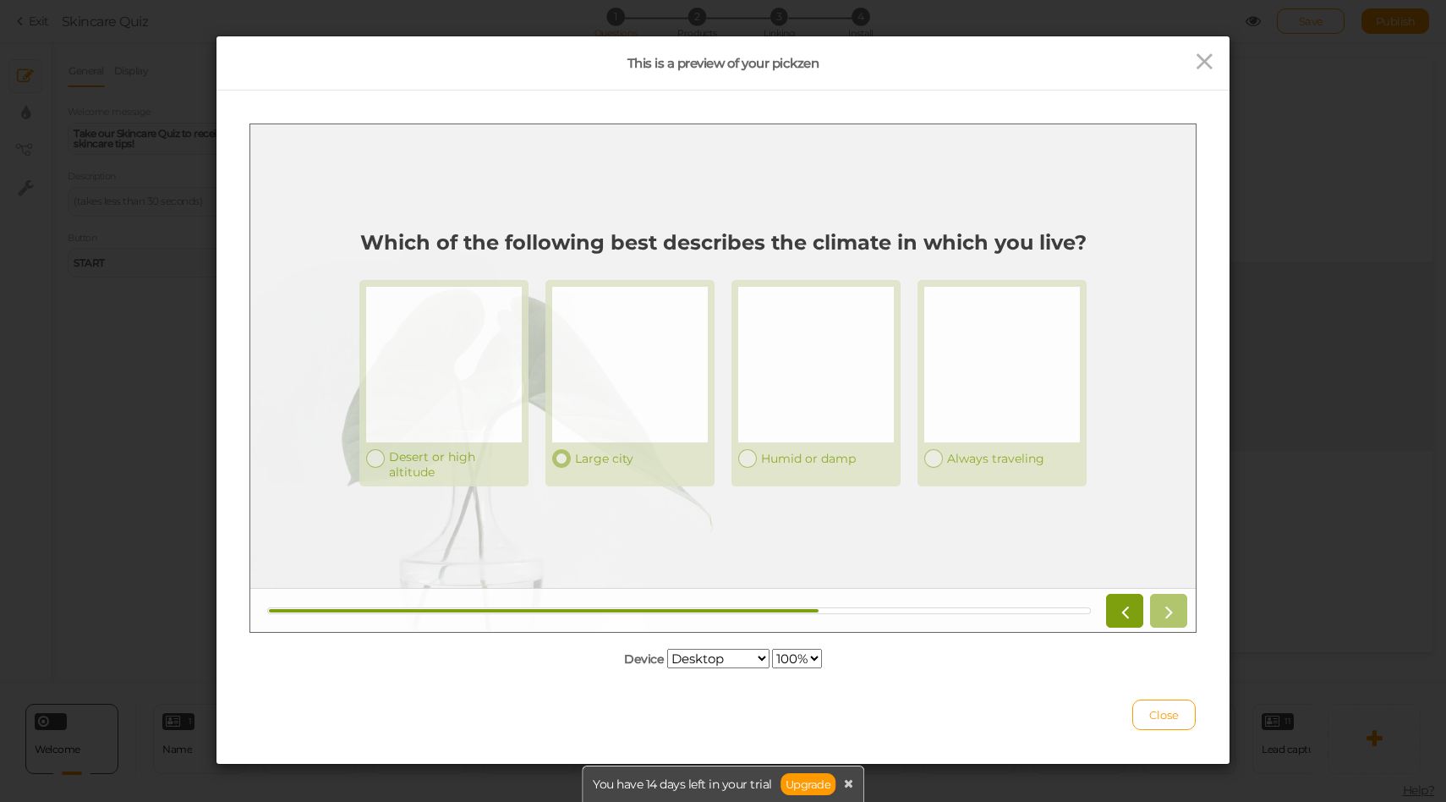
click at [597, 446] on div "Large city" at bounding box center [630, 453] width 156 height 25
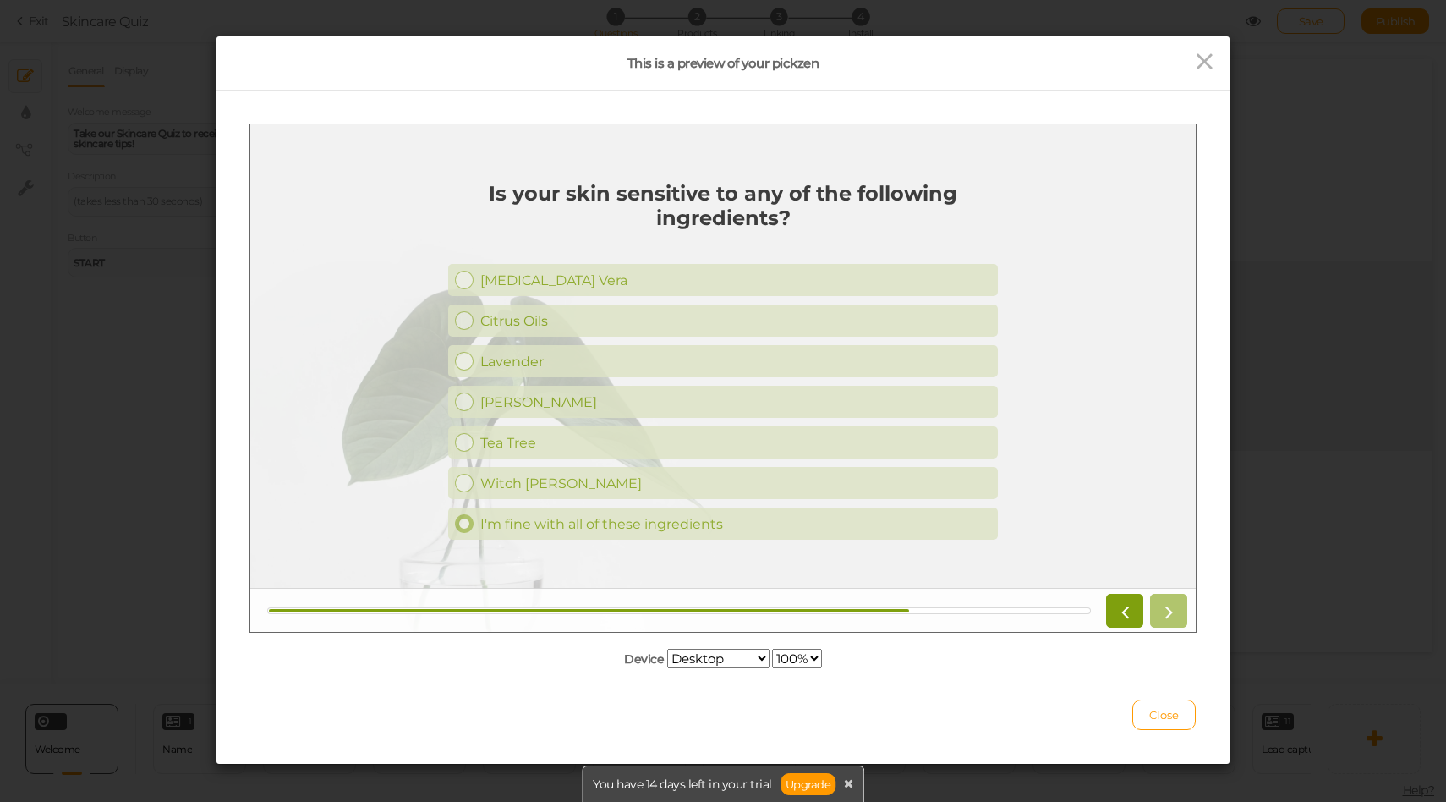
click at [606, 530] on div "I'm fine with all of these ingredients" at bounding box center [735, 523] width 511 height 16
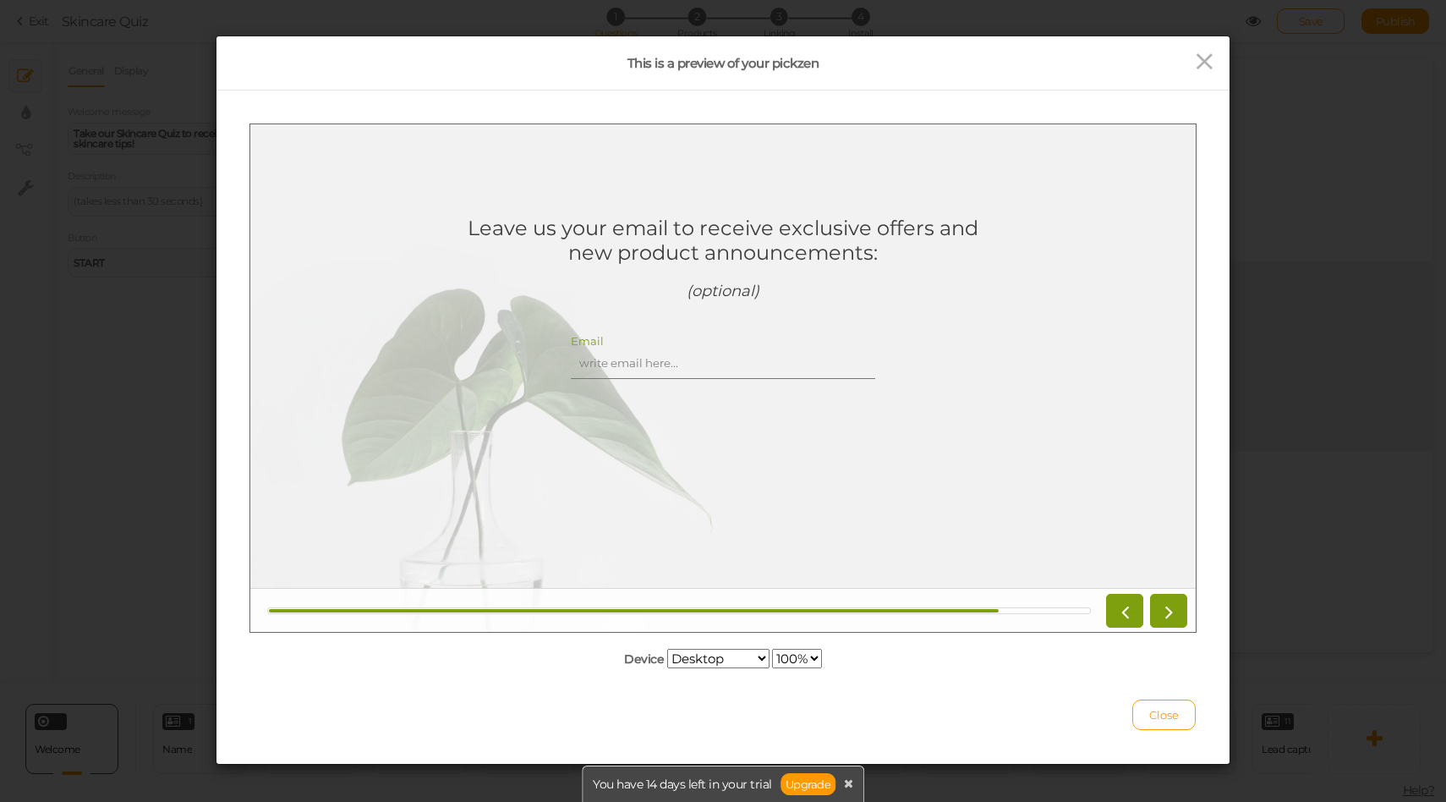
click at [670, 357] on input "Email" at bounding box center [723, 362] width 304 height 31
type input "karolcitaprz@gmail.com"
click at [1164, 604] on icon at bounding box center [1169, 610] width 22 height 22
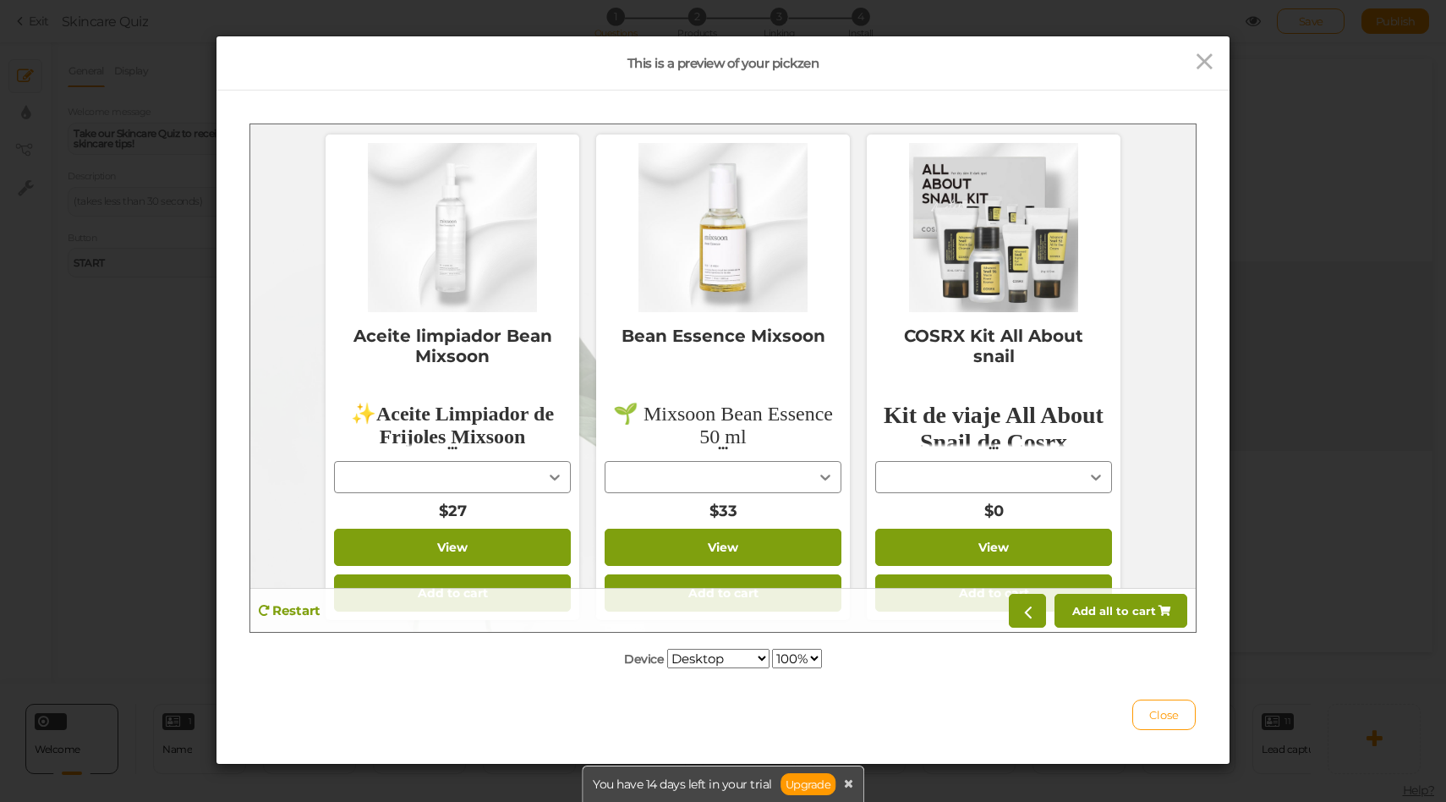
scroll to position [0, 0]
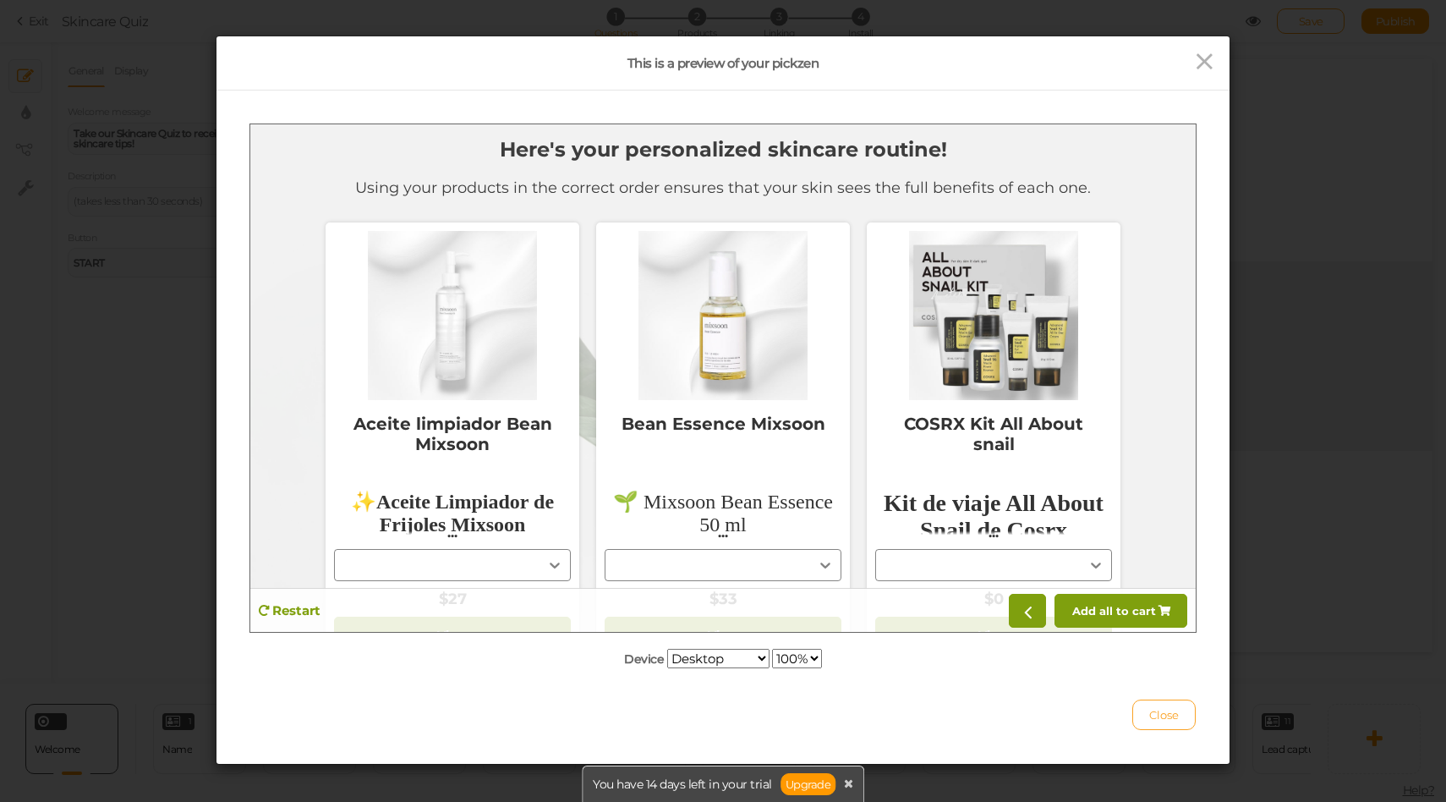
click at [1181, 726] on button "Close" at bounding box center [1163, 714] width 63 height 30
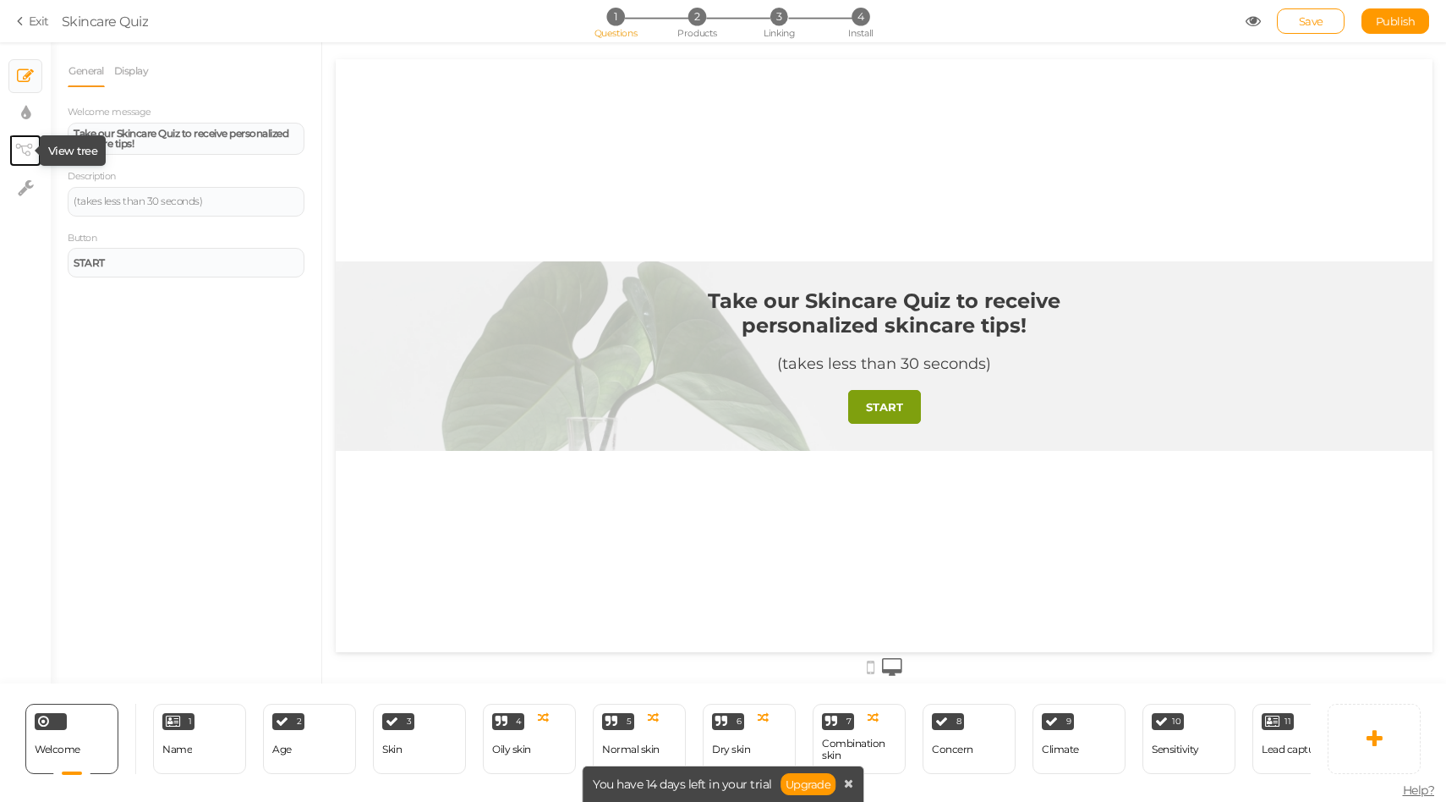
click at [25, 151] on icon at bounding box center [23, 150] width 17 height 13
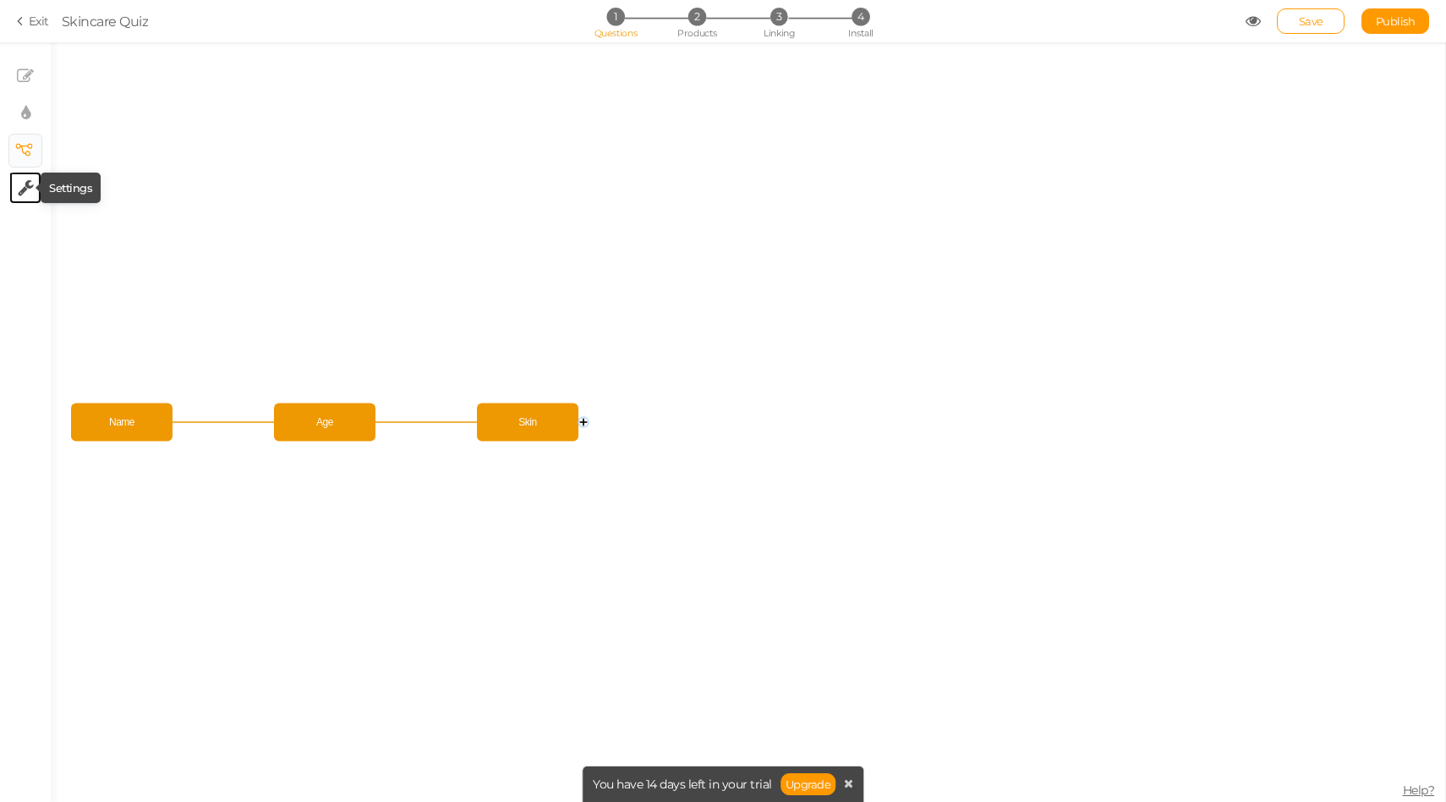
click at [28, 185] on icon at bounding box center [26, 187] width 16 height 17
select select "en"
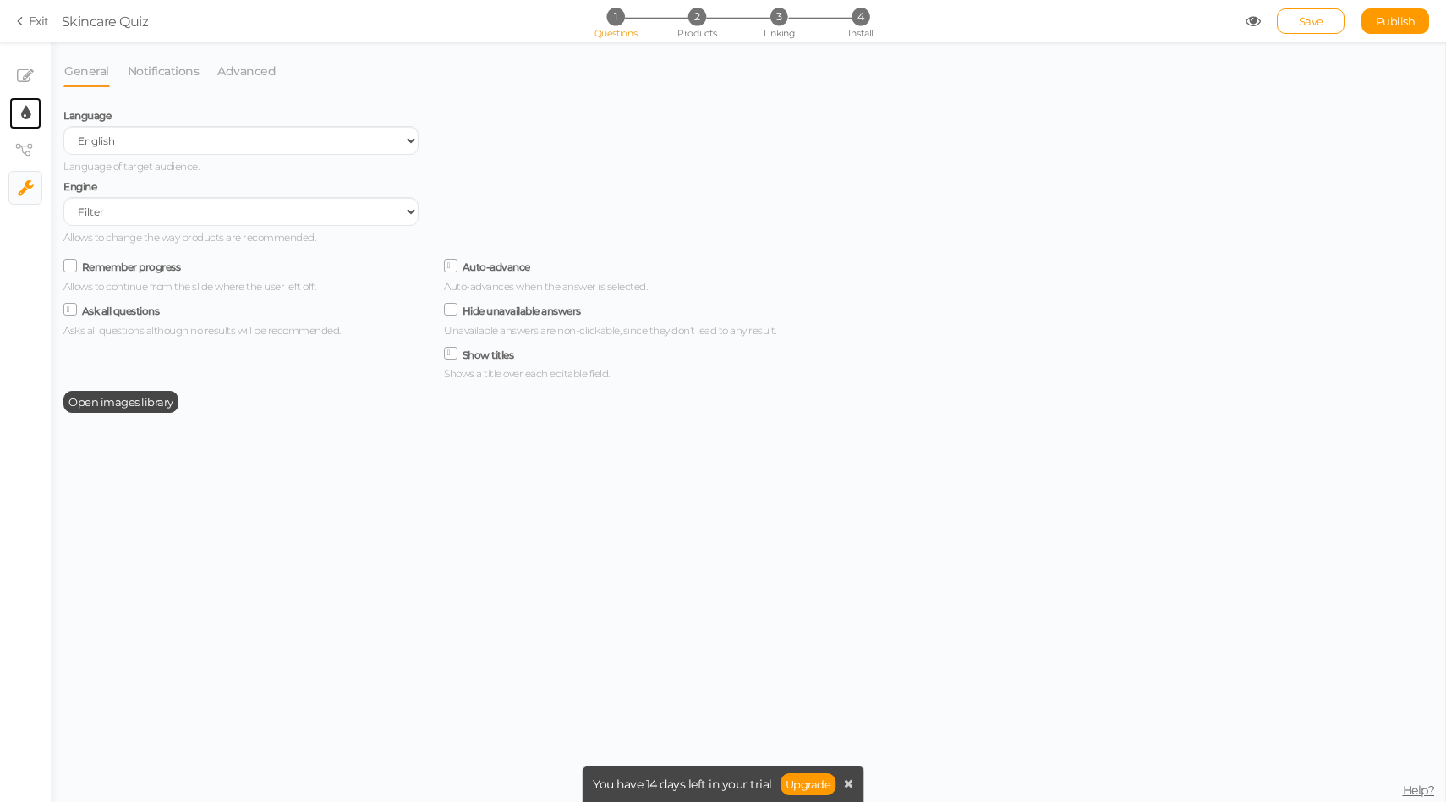
click at [30, 117] on icon at bounding box center [25, 113] width 9 height 17
select select "2"
select select "montserrat"
select select "fade"
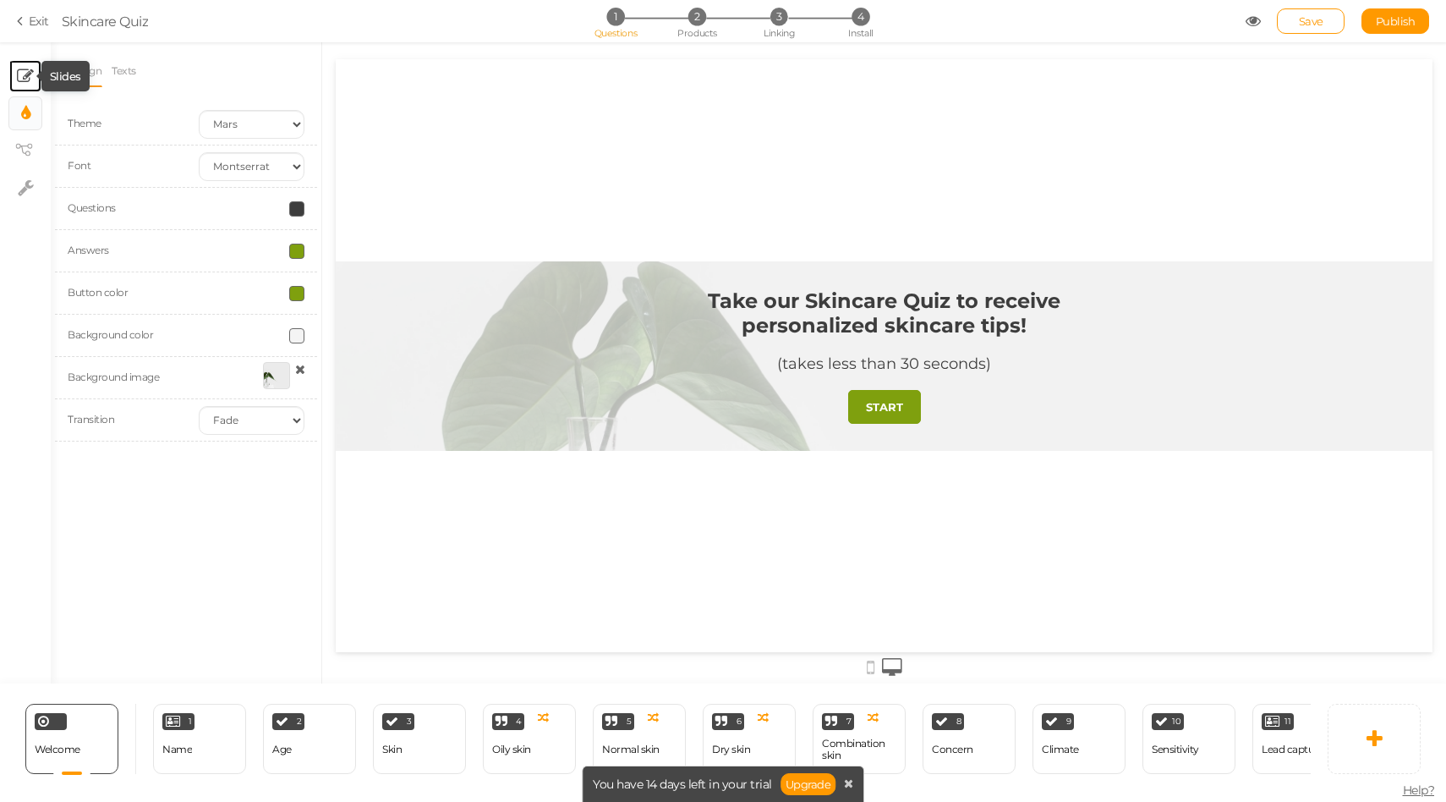
click at [30, 73] on icon at bounding box center [25, 76] width 17 height 17
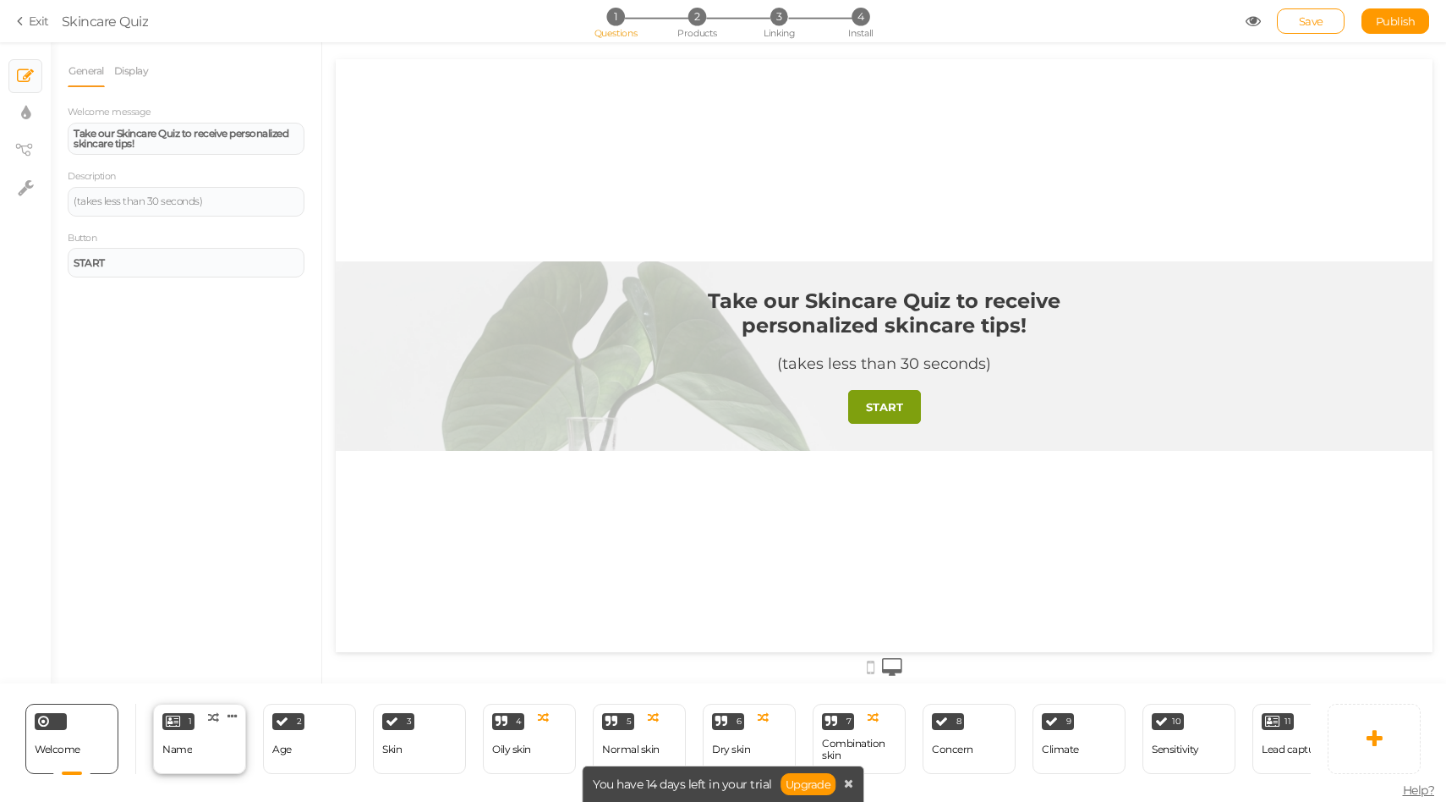
click at [200, 768] on div "1 Name × Define the conditions to show this slide. Clone Change type Delete" at bounding box center [199, 739] width 93 height 70
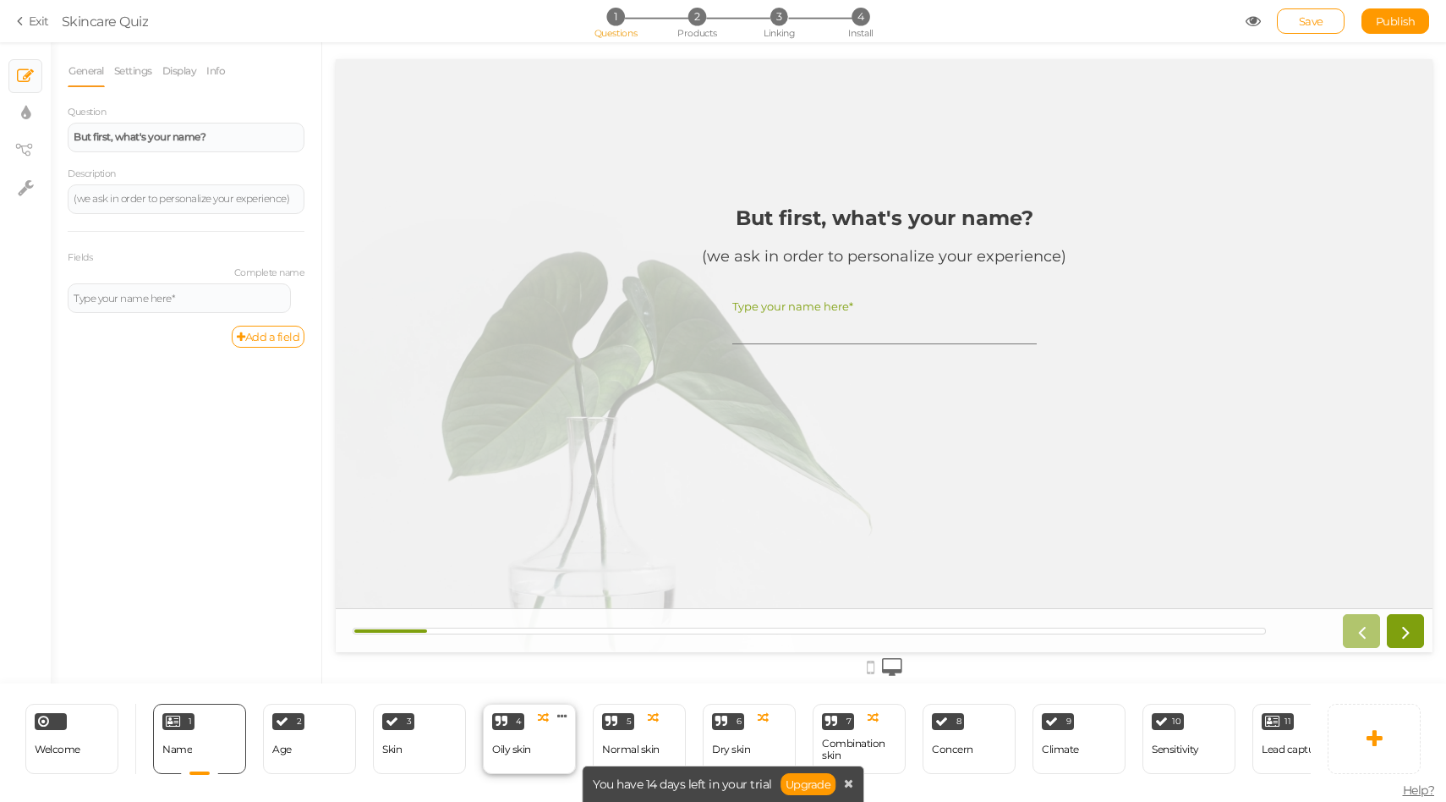
click at [536, 752] on div "4 Oily skin × Define the conditions to show this slide. Clone Change type Delete" at bounding box center [529, 739] width 93 height 70
